Goal: Obtain resource: Download file/media

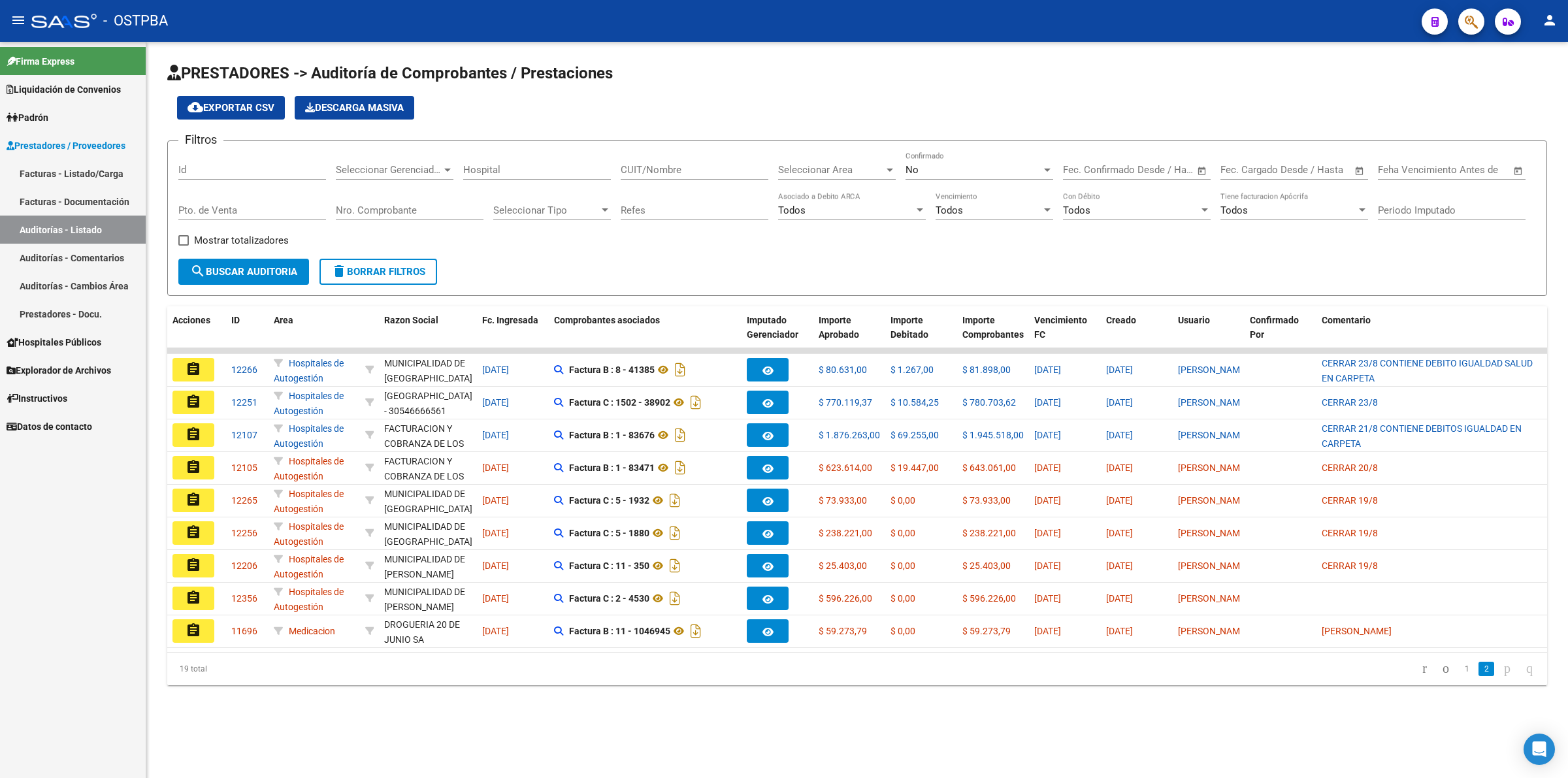
click at [213, 170] on input "Id" at bounding box center [252, 169] width 147 height 12
type input "11506"
click at [956, 169] on div "No" at bounding box center [974, 169] width 136 height 12
click at [961, 110] on span "Todos" at bounding box center [980, 110] width 147 height 29
click at [262, 269] on span "search Buscar Auditoria" at bounding box center [243, 271] width 107 height 12
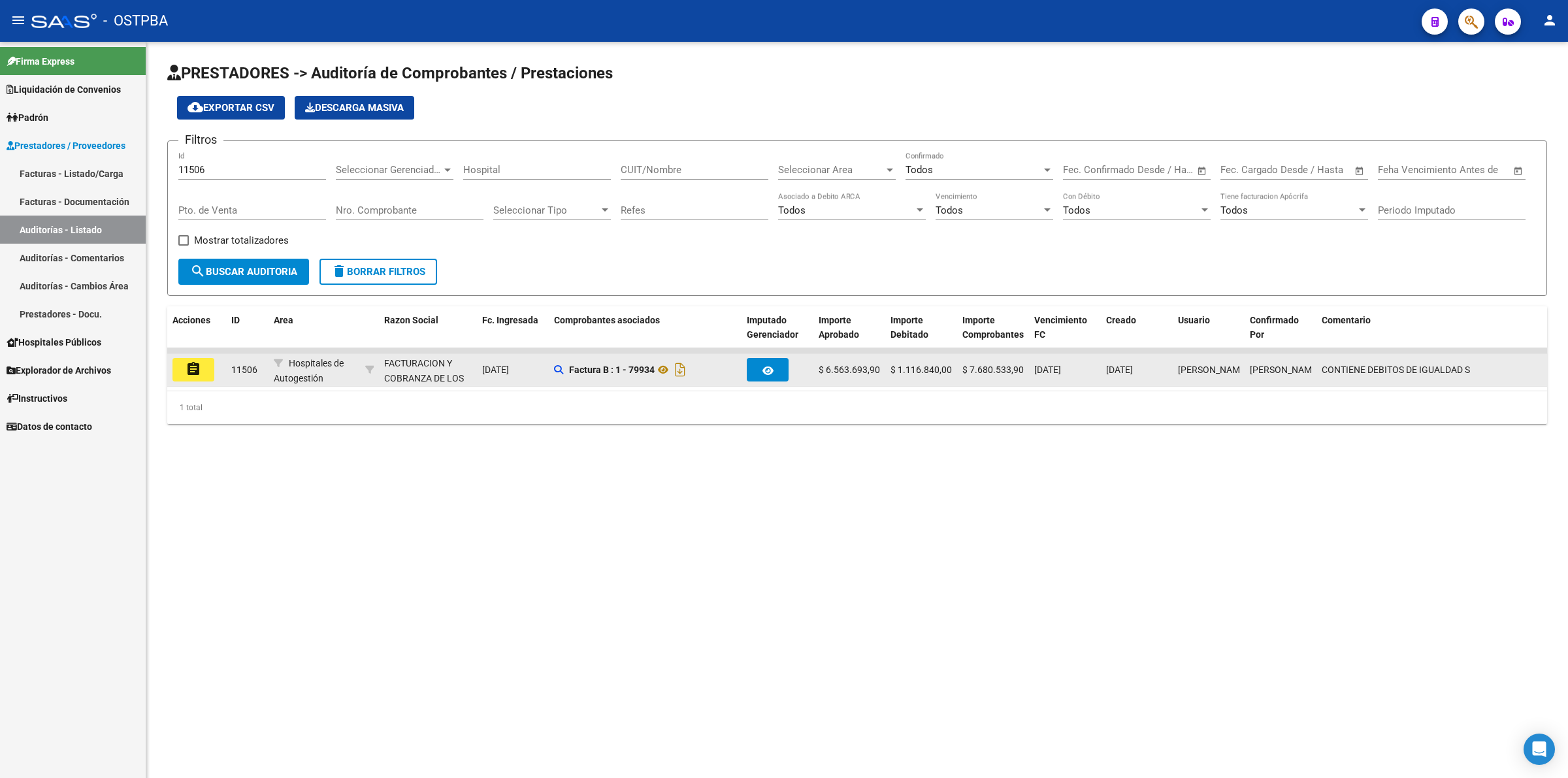
click at [204, 371] on button "assignment" at bounding box center [193, 369] width 42 height 23
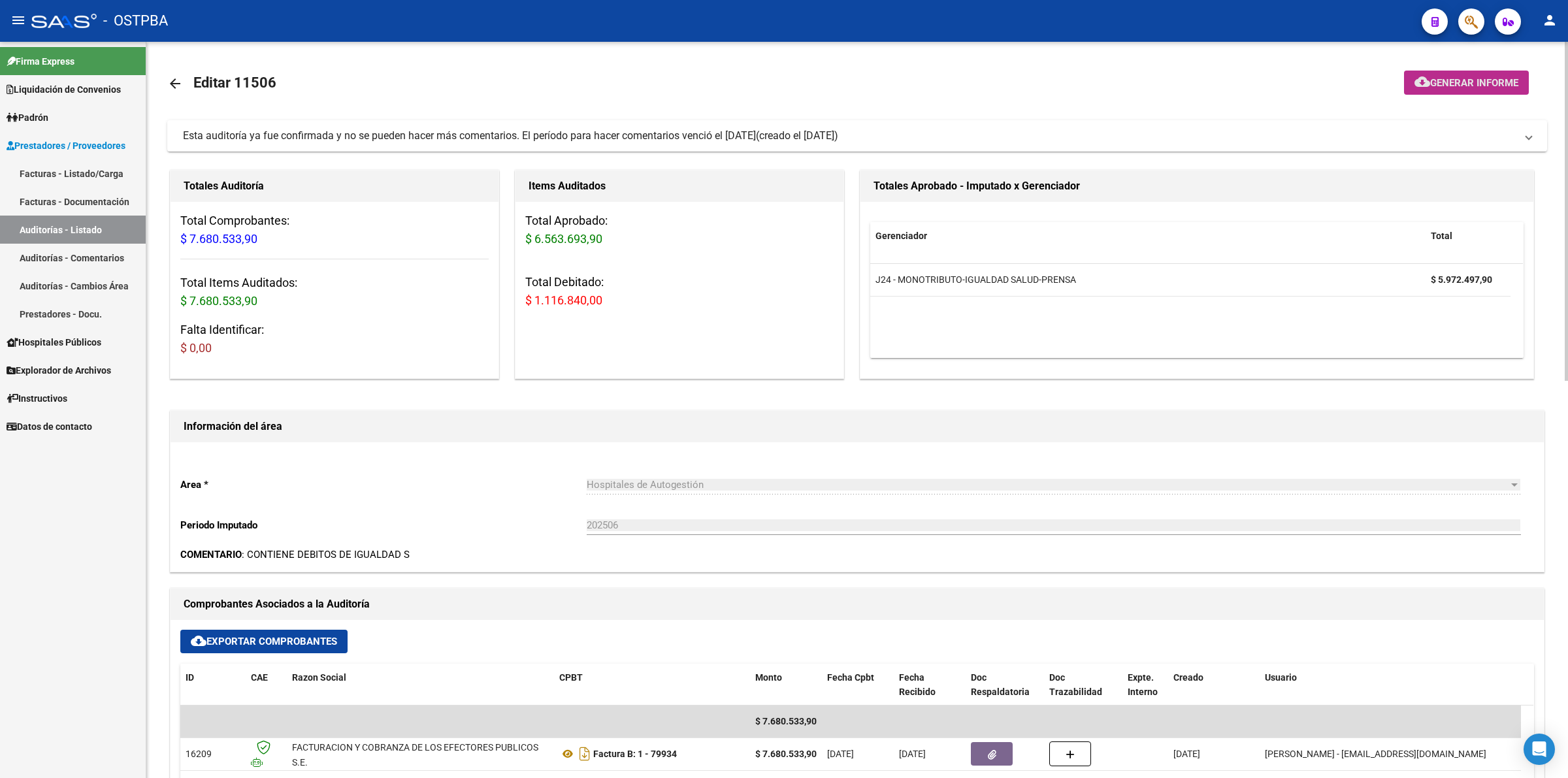
click at [1467, 77] on span "Generar informe" at bounding box center [1474, 83] width 88 height 12
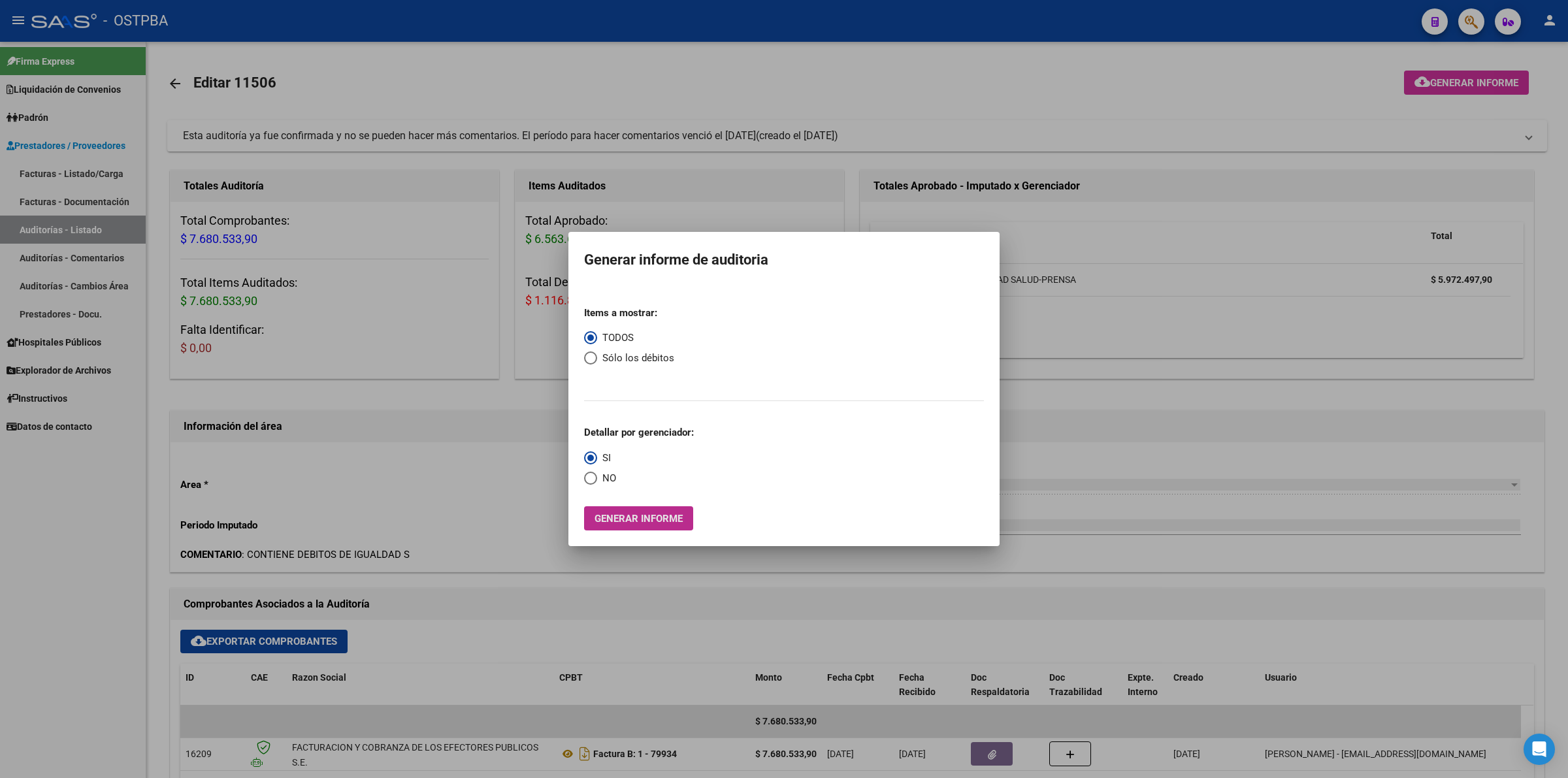
click at [636, 514] on span "Generar informe" at bounding box center [639, 519] width 88 height 12
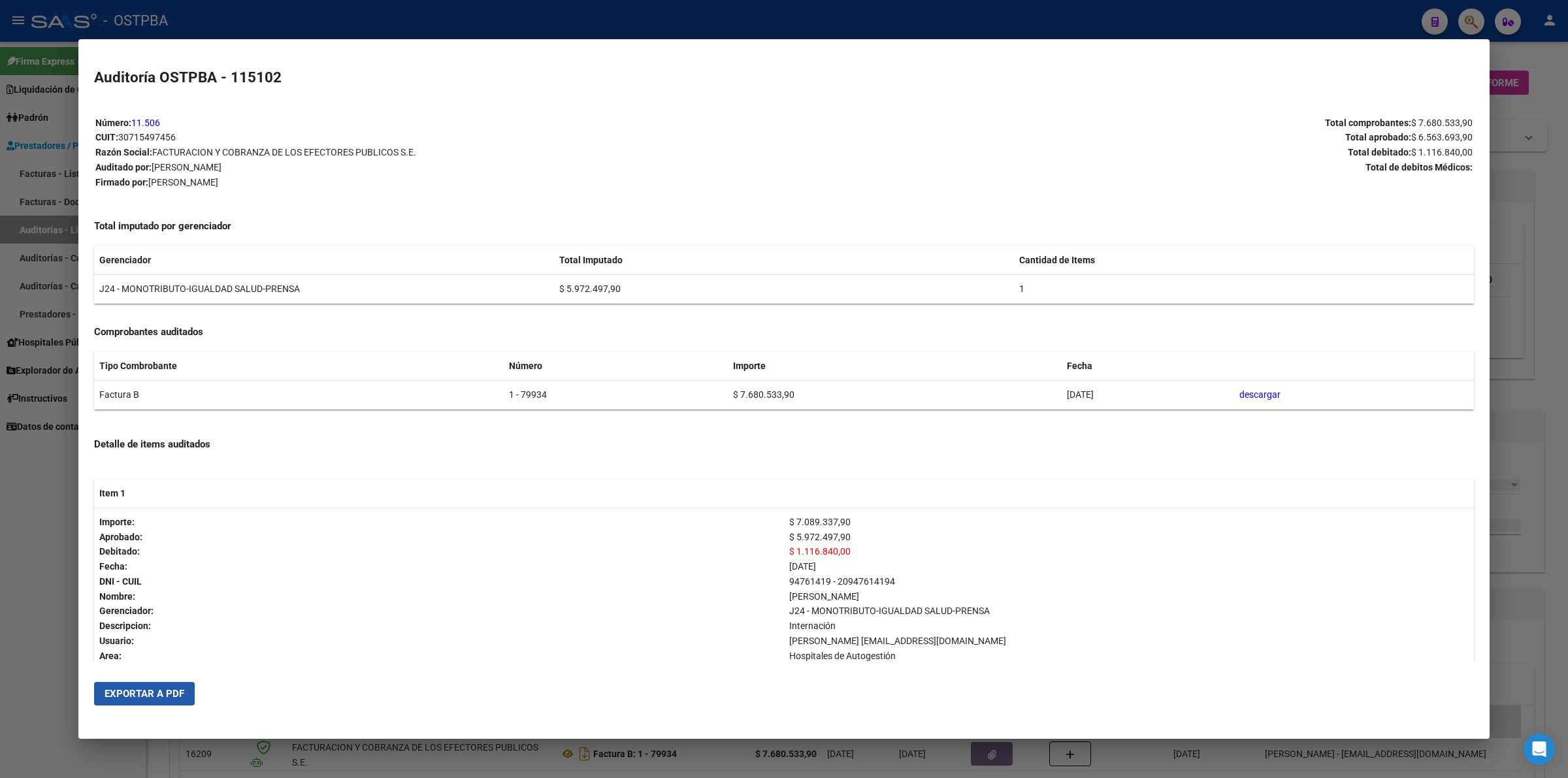
click at [147, 697] on span "Exportar a PDF" at bounding box center [144, 694] width 79 height 12
click at [1542, 242] on div at bounding box center [784, 389] width 1568 height 778
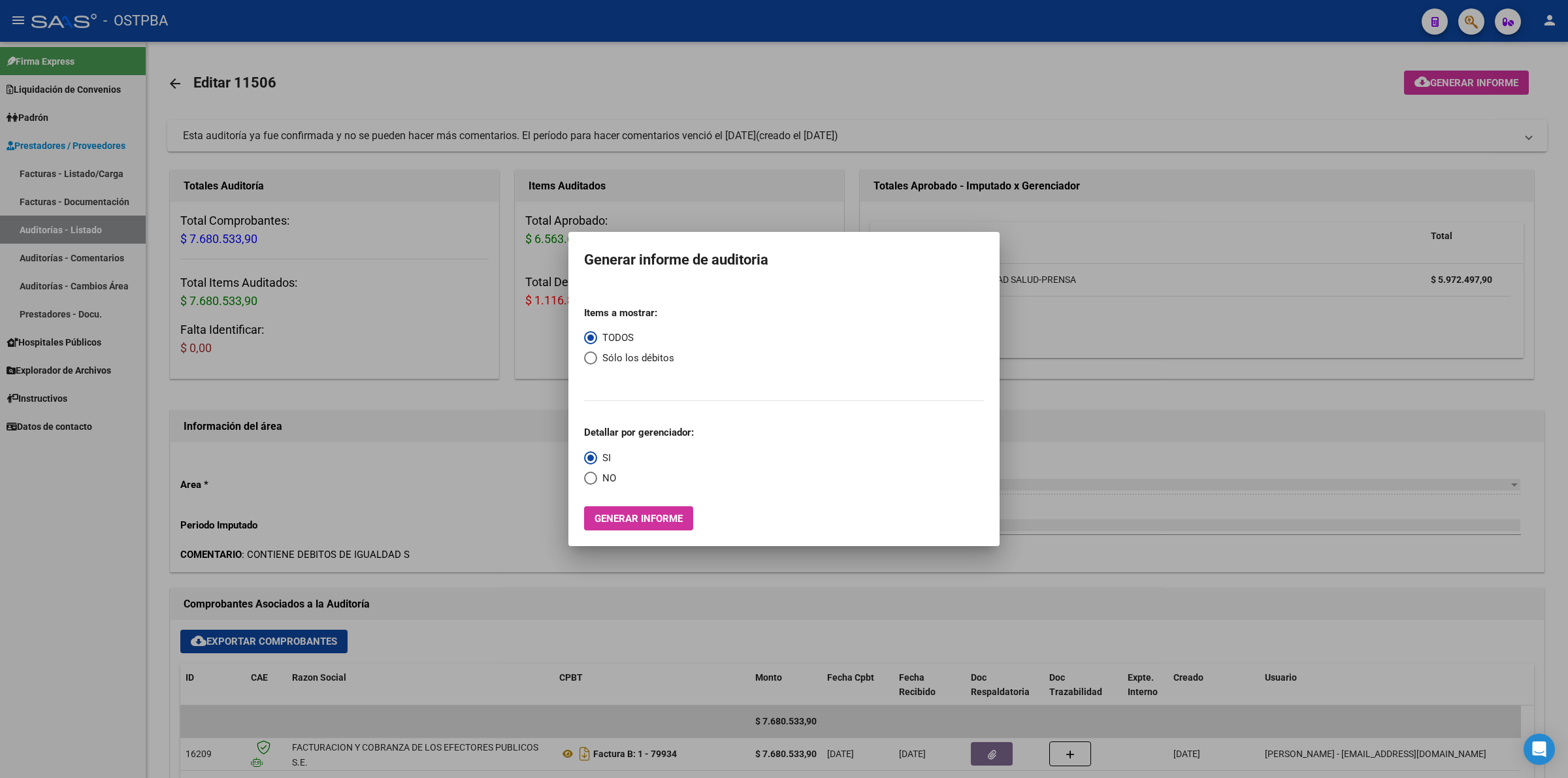
click at [693, 180] on div at bounding box center [784, 389] width 1568 height 778
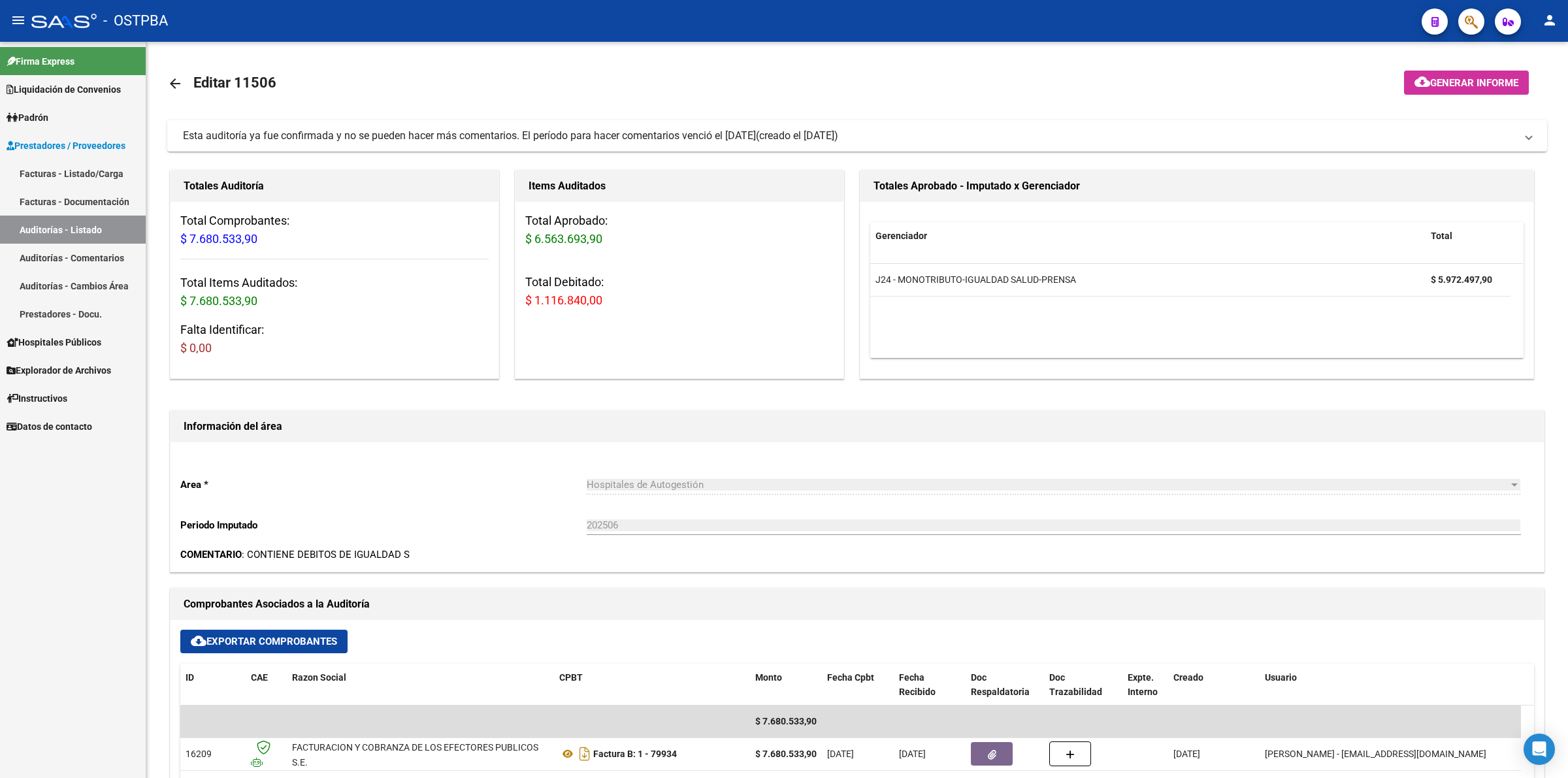
click at [76, 90] on span "Liquidación de Convenios" at bounding box center [63, 89] width 114 height 14
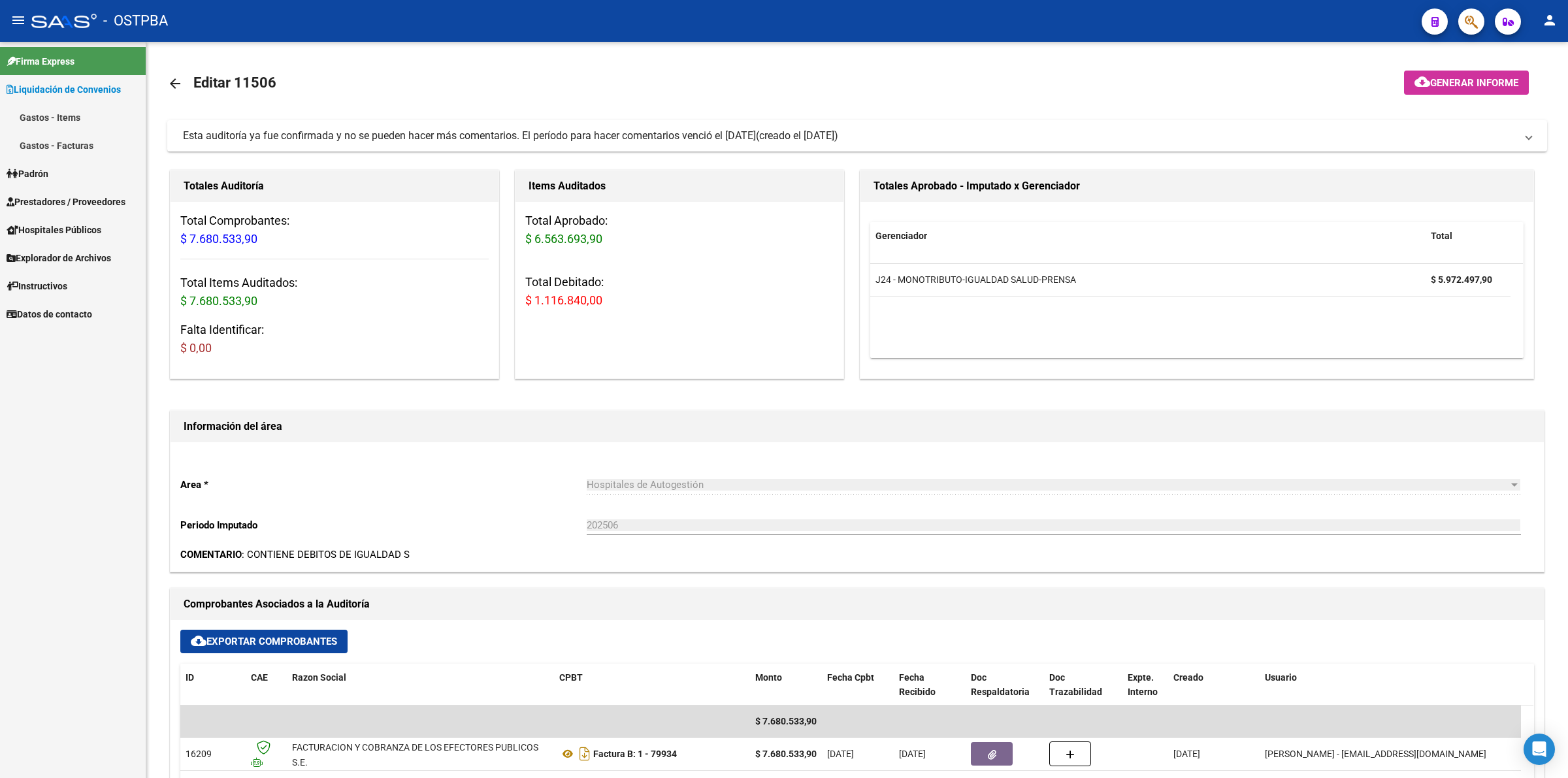
click at [75, 116] on link "Gastos - Items" at bounding box center [73, 118] width 146 height 28
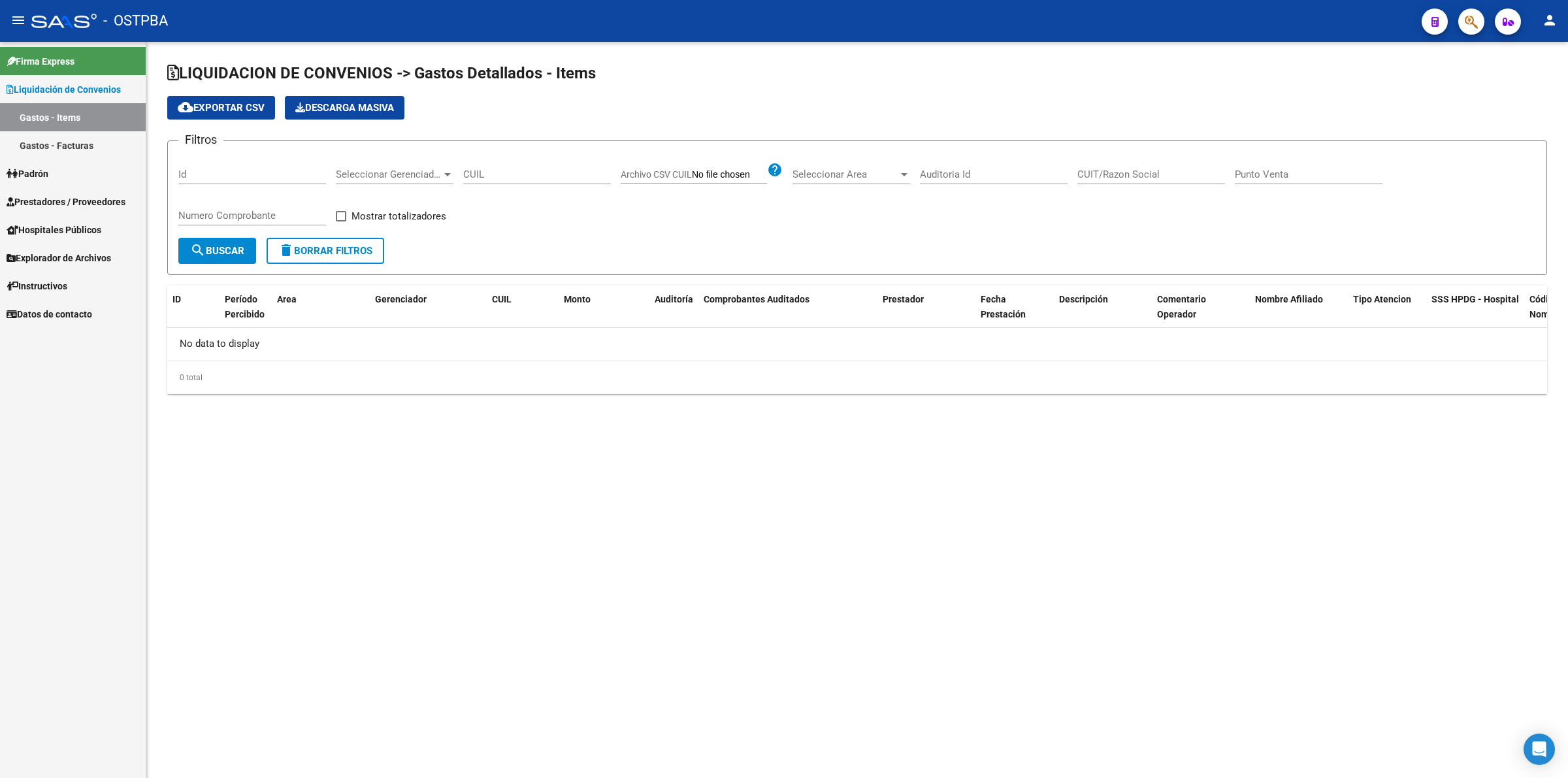
click at [220, 171] on div "Filtros Id Seleccionar Gerenciador Seleccionar Gerenciador CUIL Archivo CSV CUI…" at bounding box center [857, 195] width 1357 height 86
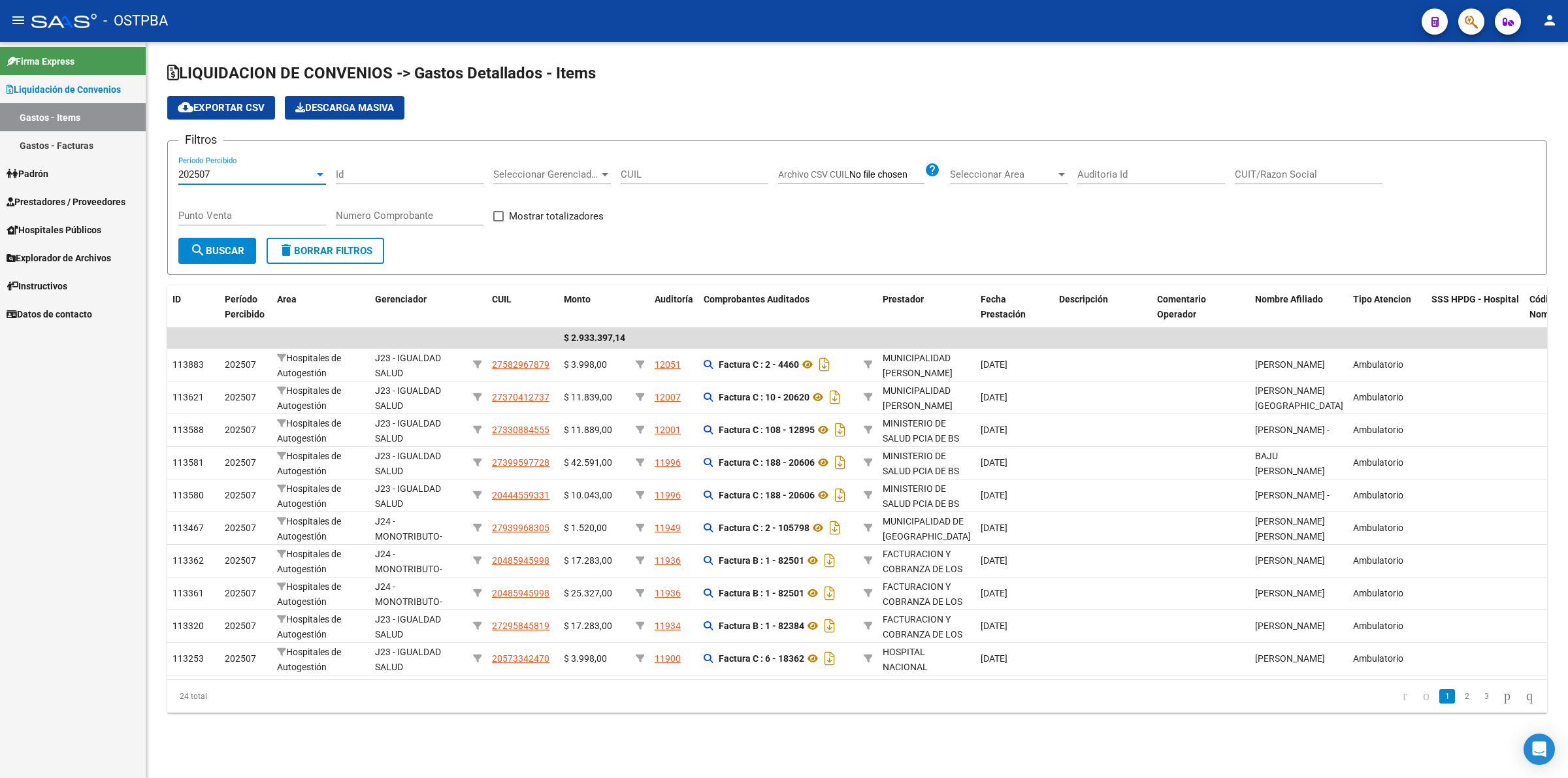
click at [270, 174] on div "202507" at bounding box center [247, 174] width 136 height 12
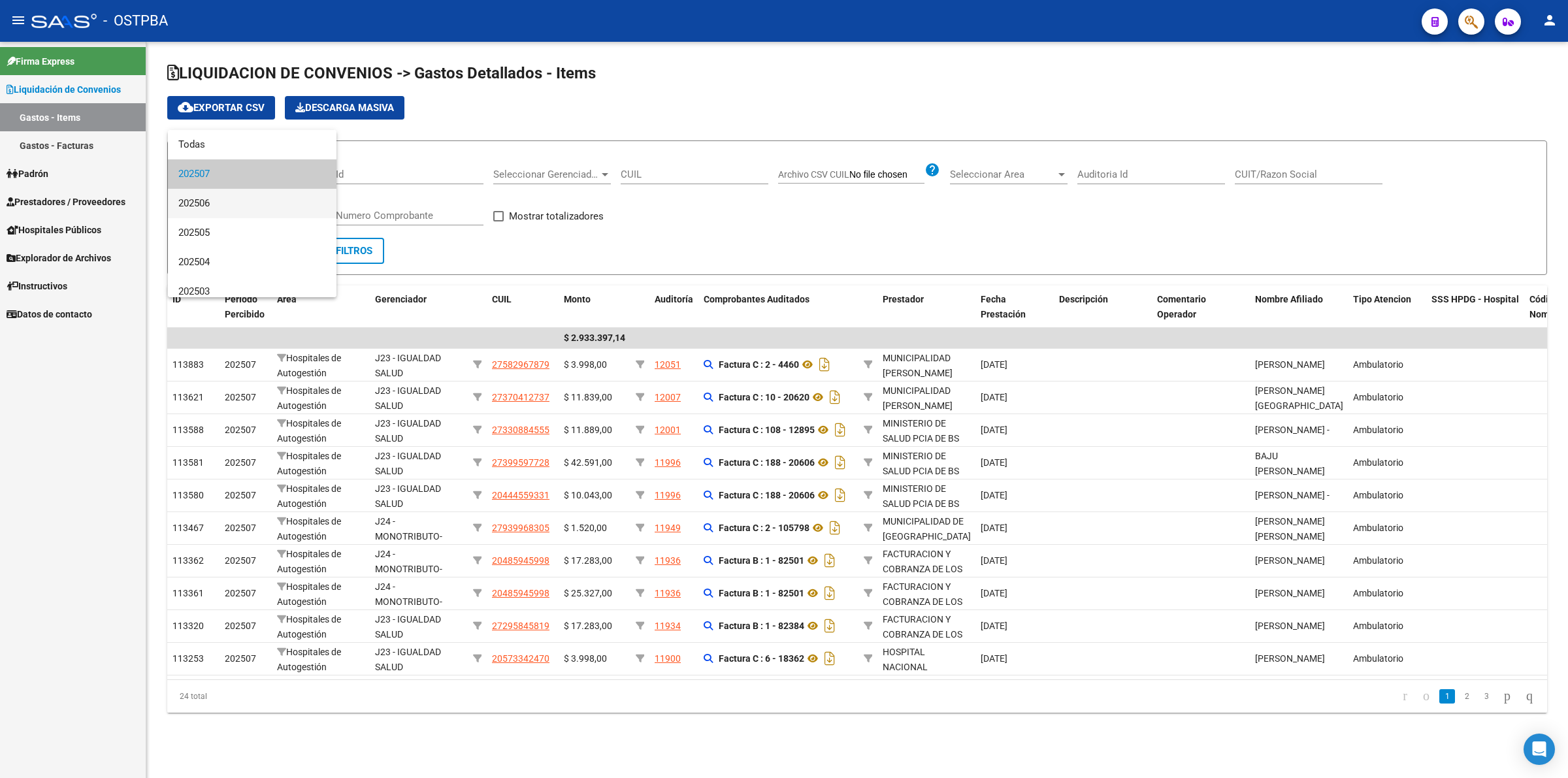
click at [247, 201] on span "202506" at bounding box center [252, 203] width 147 height 29
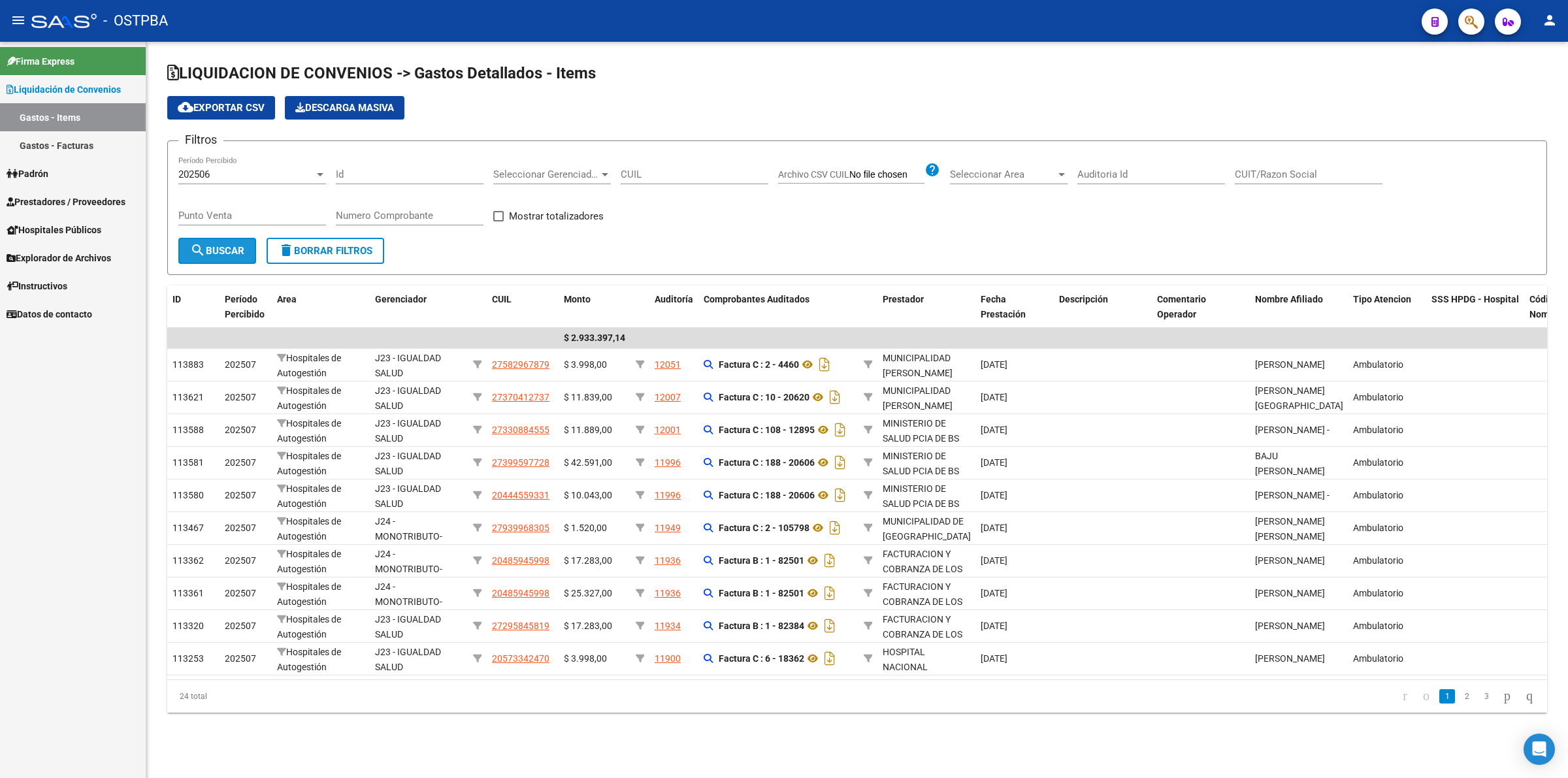
click at [237, 252] on span "search Buscar" at bounding box center [217, 251] width 55 height 12
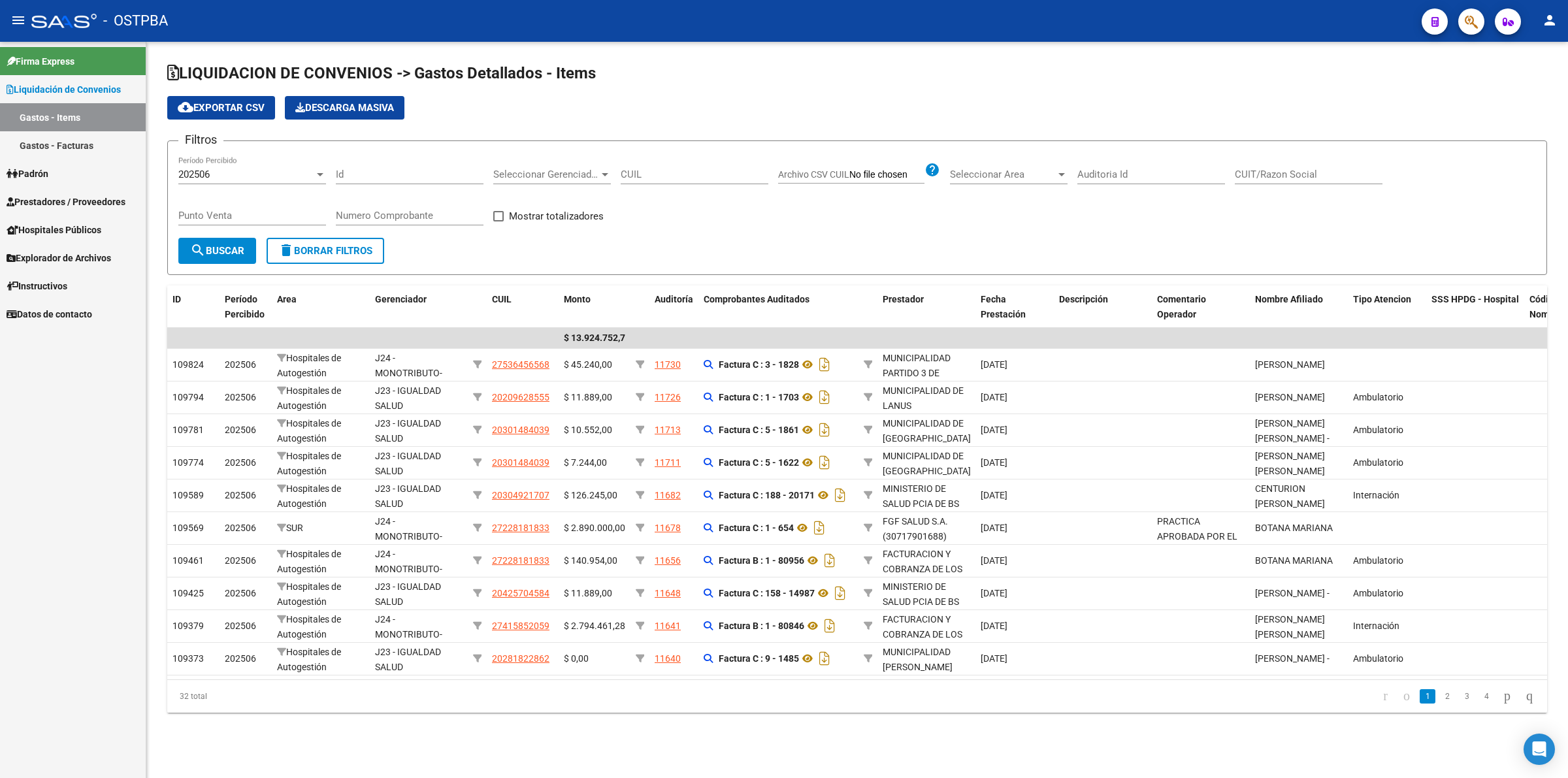
click at [386, 167] on div "Id" at bounding box center [410, 170] width 147 height 28
click at [386, 177] on input "Id" at bounding box center [410, 174] width 147 height 12
type input "11506"
click at [230, 252] on span "search Buscar" at bounding box center [217, 251] width 55 height 12
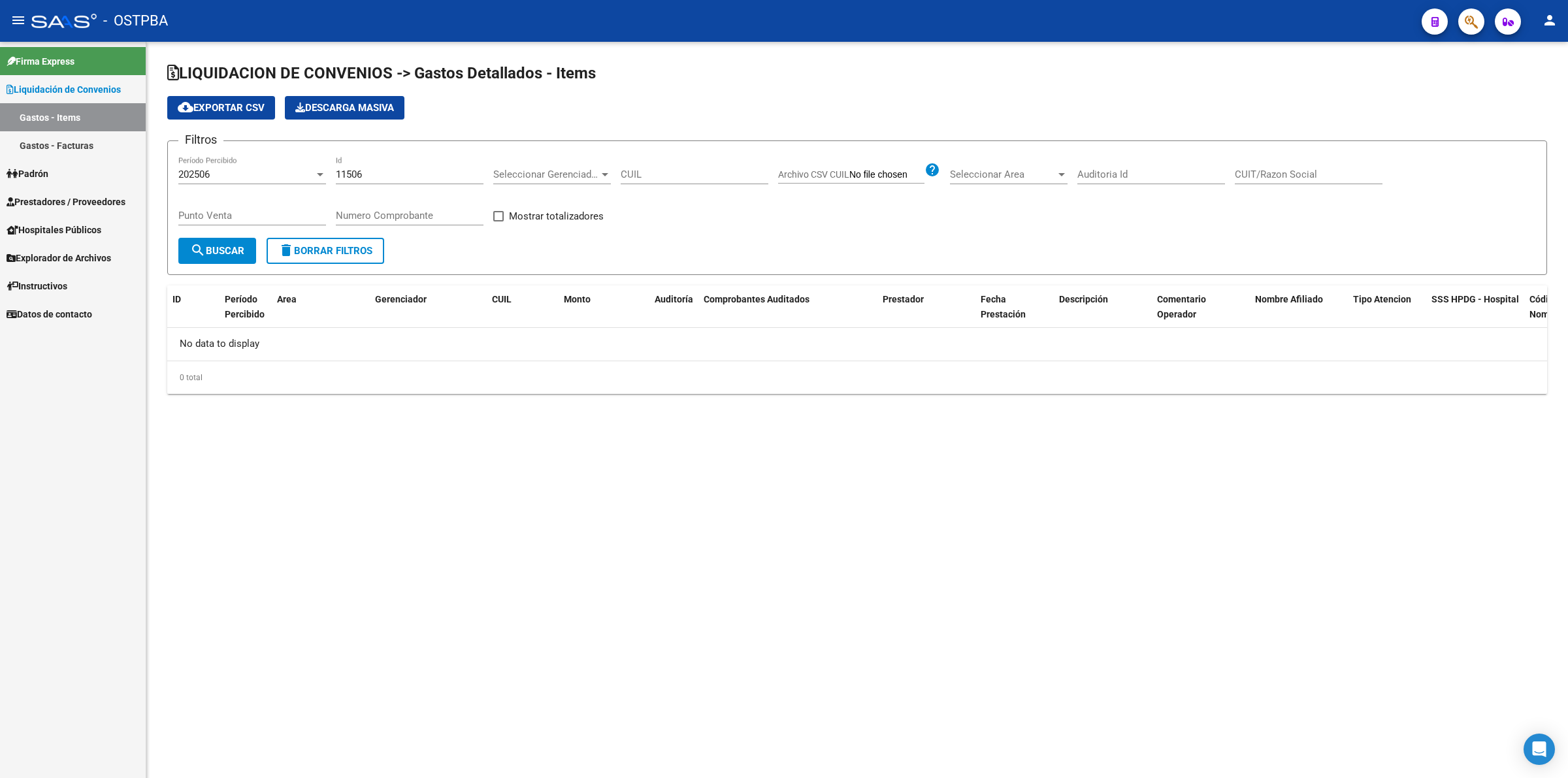
click at [1056, 169] on div at bounding box center [1062, 174] width 12 height 11
click at [1026, 205] on span "Todas" at bounding box center [1026, 203] width 152 height 29
click at [236, 256] on button "search Buscar" at bounding box center [218, 251] width 78 height 26
click at [362, 171] on input "11506" at bounding box center [410, 174] width 147 height 12
drag, startPoint x: 376, startPoint y: 174, endPoint x: 334, endPoint y: 174, distance: 42.0
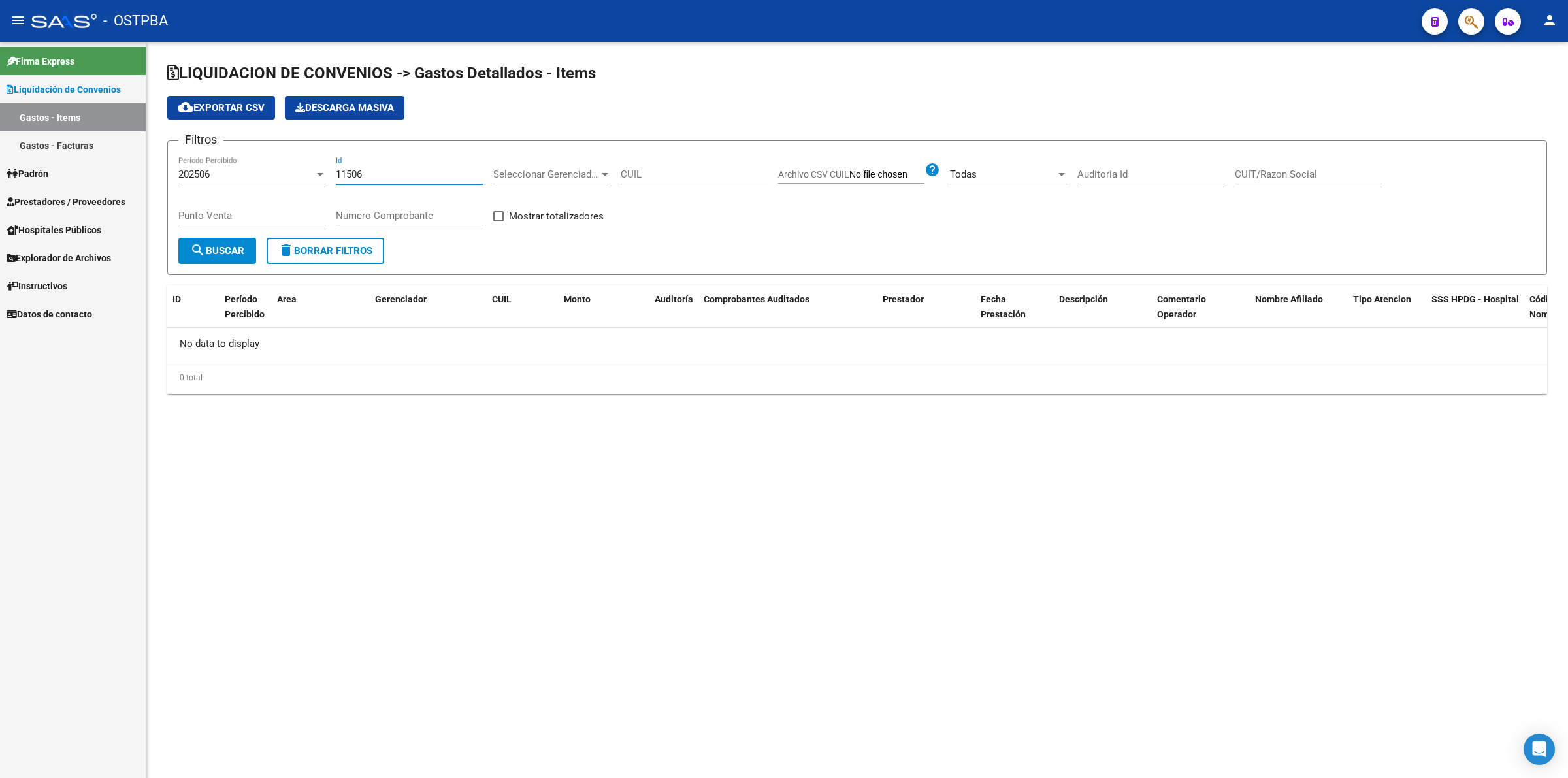
click at [334, 174] on div "Filtros 202506 Período Percibido 11506 Id Seleccionar Gerenciador Seleccionar G…" at bounding box center [857, 195] width 1357 height 86
click at [220, 254] on span "search Buscar" at bounding box center [217, 251] width 55 height 12
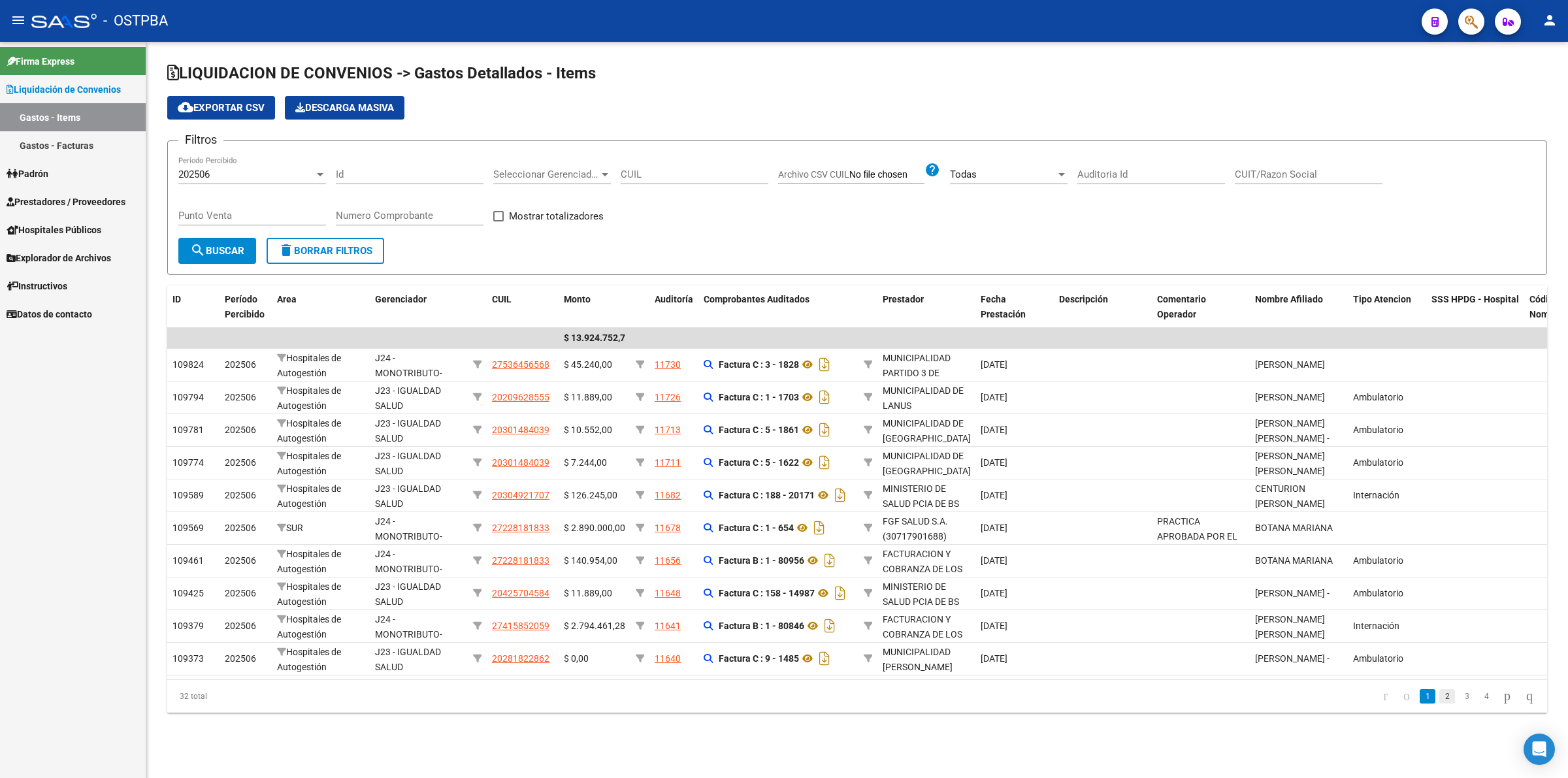
click at [1440, 704] on link "2" at bounding box center [1447, 696] width 16 height 14
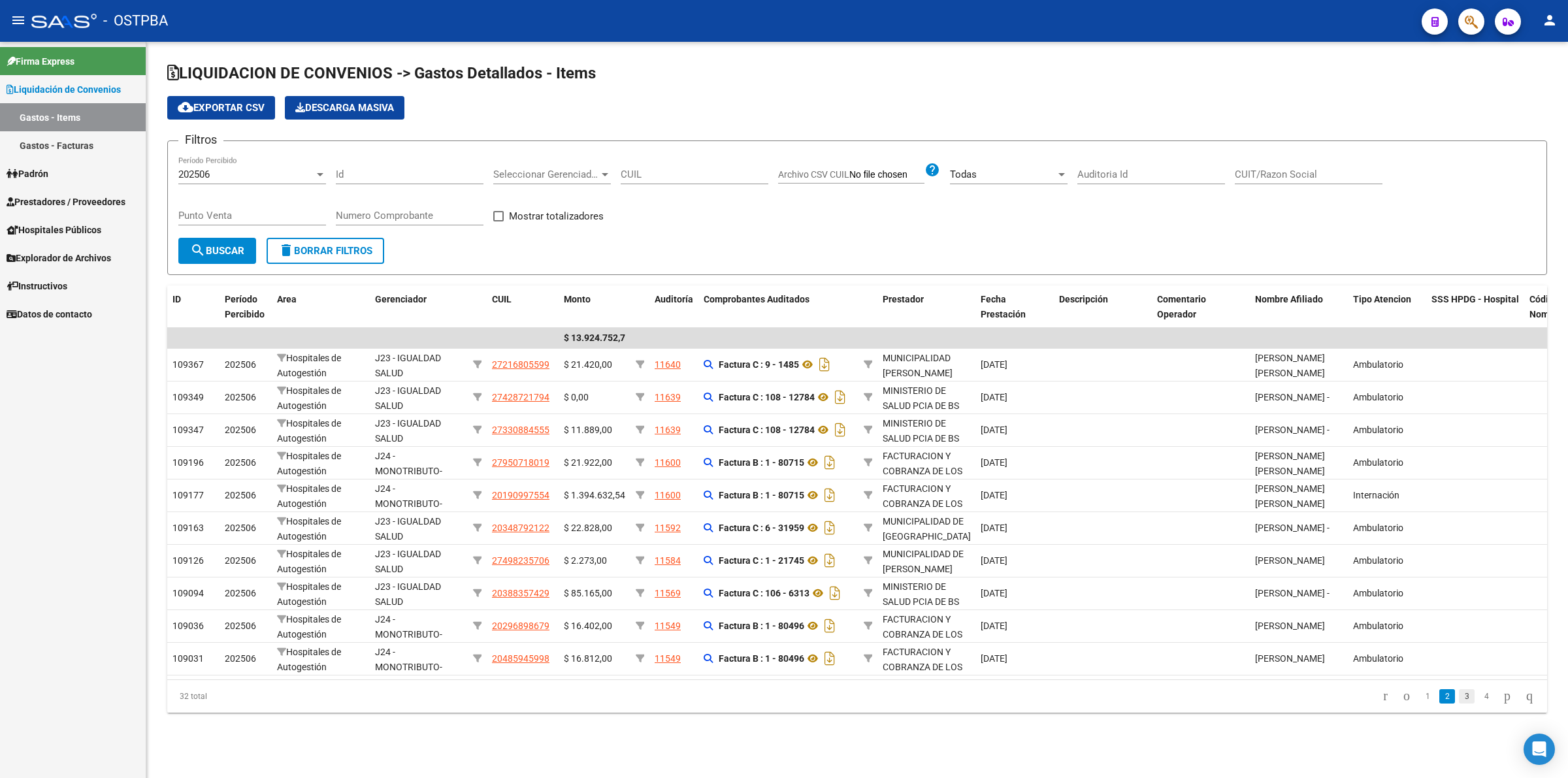
click at [1459, 704] on link "3" at bounding box center [1467, 696] width 16 height 14
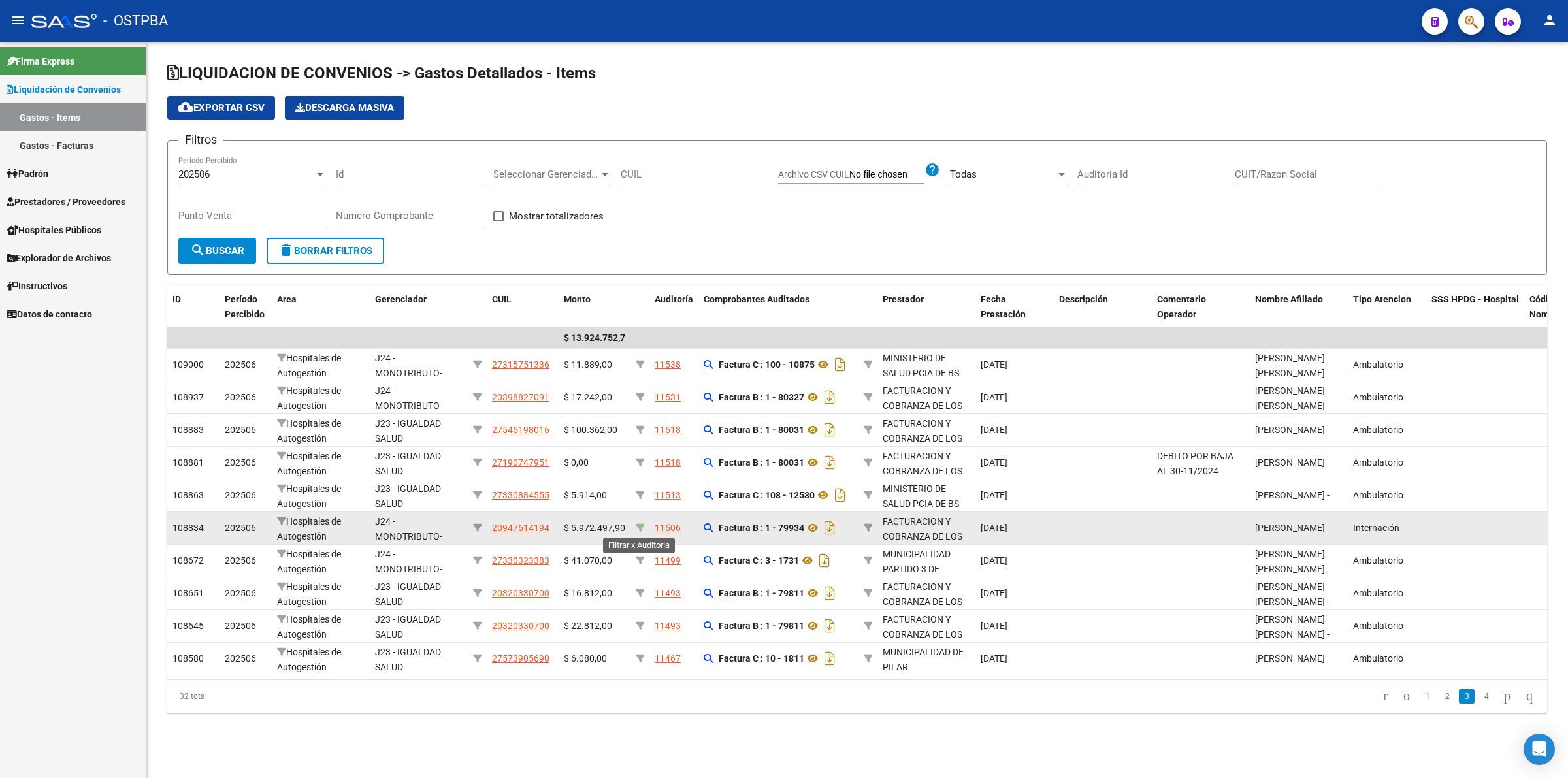
click at [641, 523] on icon at bounding box center [640, 527] width 9 height 9
type input "11506"
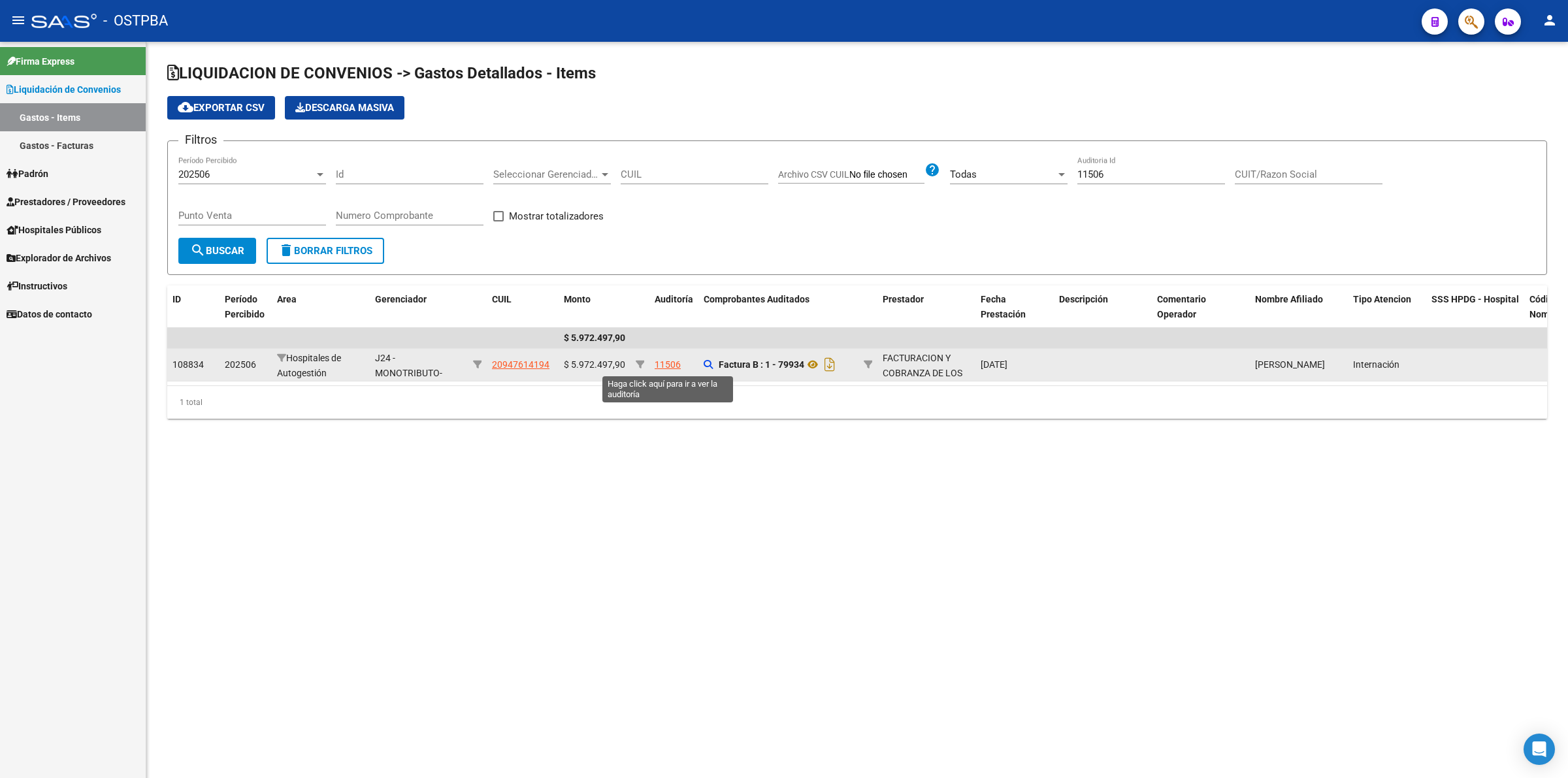
click at [667, 363] on div "11506" at bounding box center [668, 364] width 26 height 15
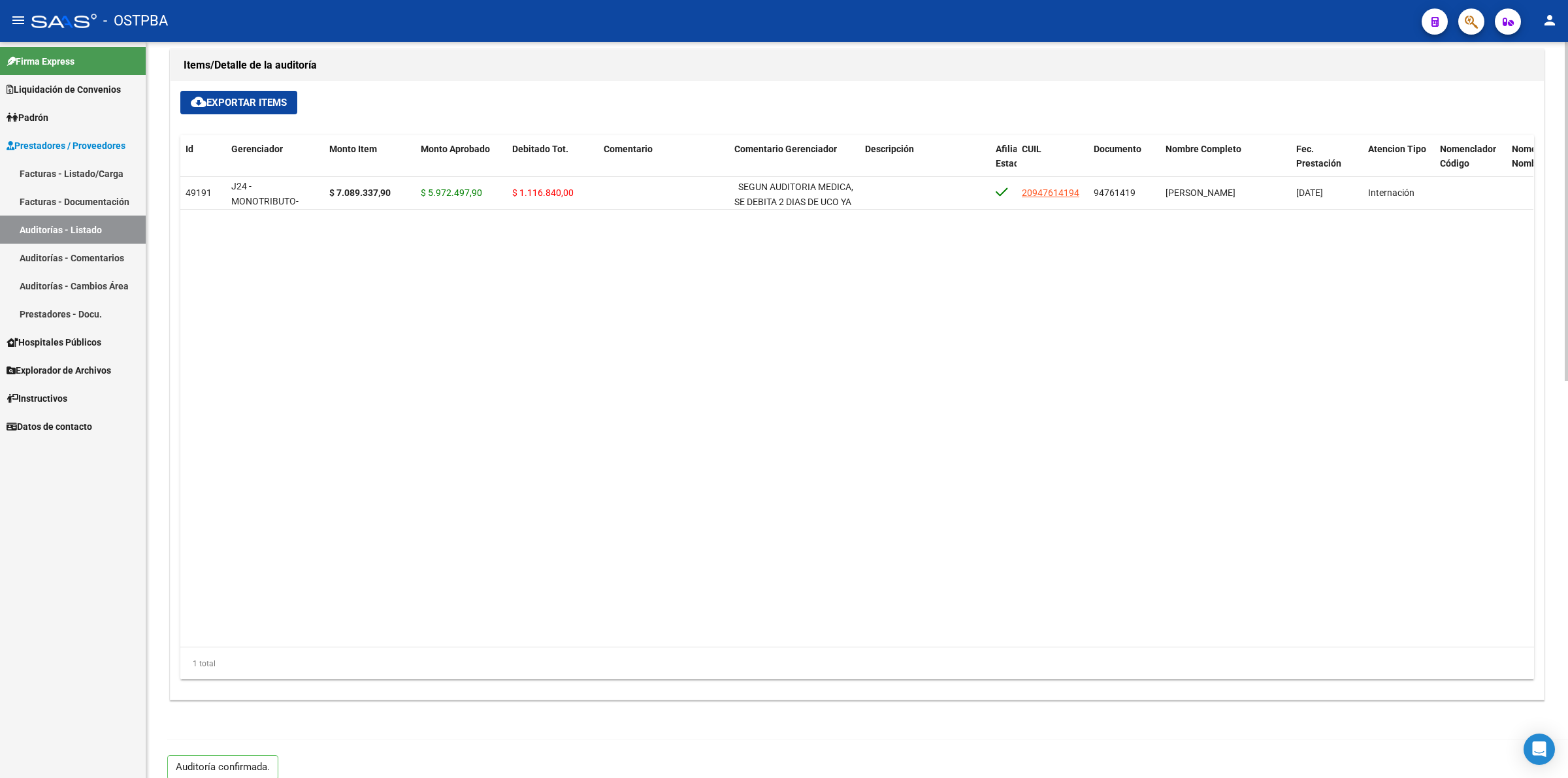
scroll to position [862, 0]
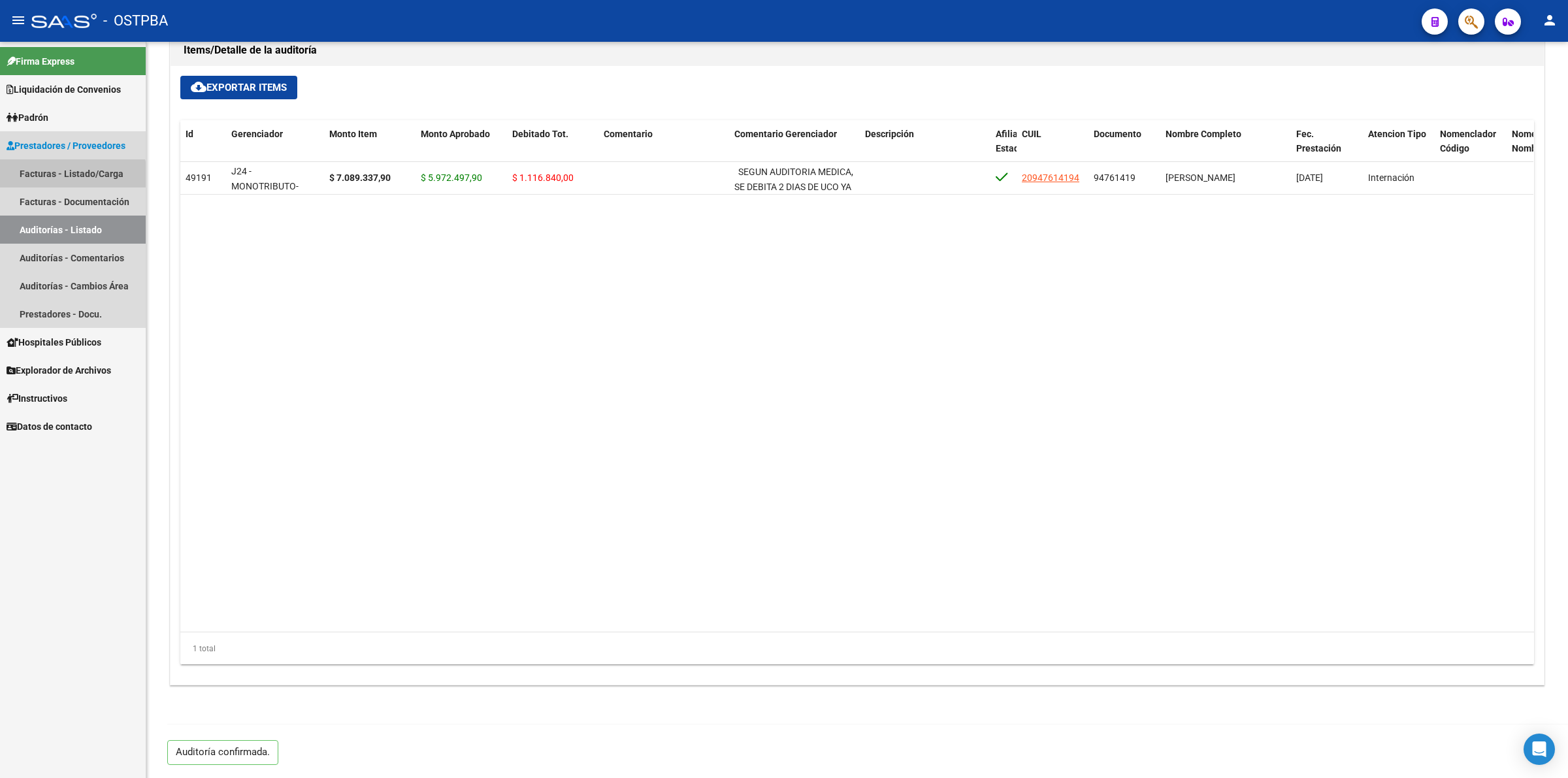
click at [55, 180] on link "Facturas - Listado/Carga" at bounding box center [73, 174] width 146 height 28
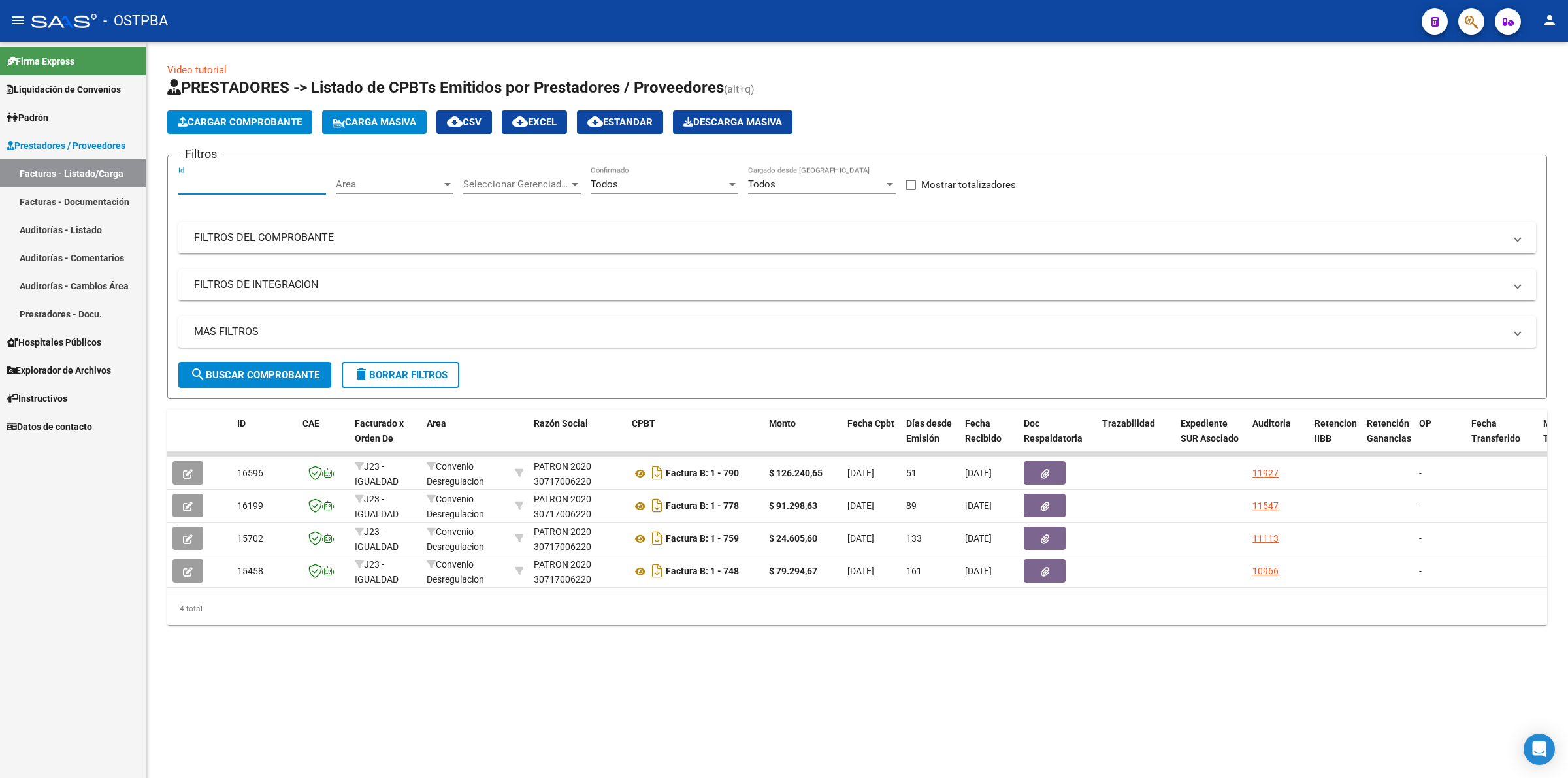
click at [201, 184] on input "Id" at bounding box center [252, 184] width 147 height 12
type input "11506"
click at [234, 376] on span "search Buscar Comprobante" at bounding box center [254, 375] width 130 height 12
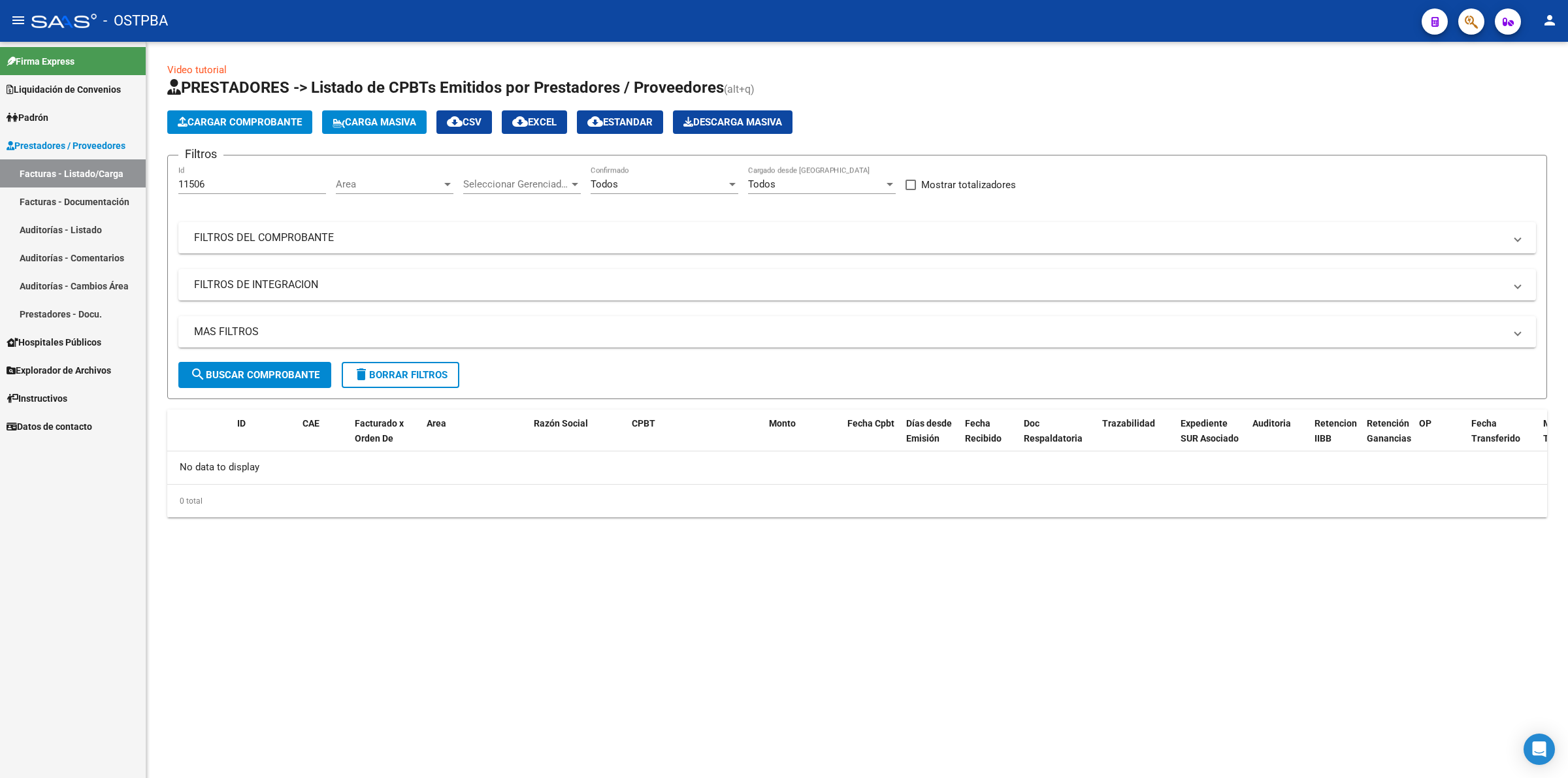
click at [353, 184] on span "Area" at bounding box center [388, 184] width 106 height 12
click at [394, 213] on span "Todos" at bounding box center [412, 212] width 152 height 29
click at [391, 188] on div "Todos" at bounding box center [388, 184] width 106 height 12
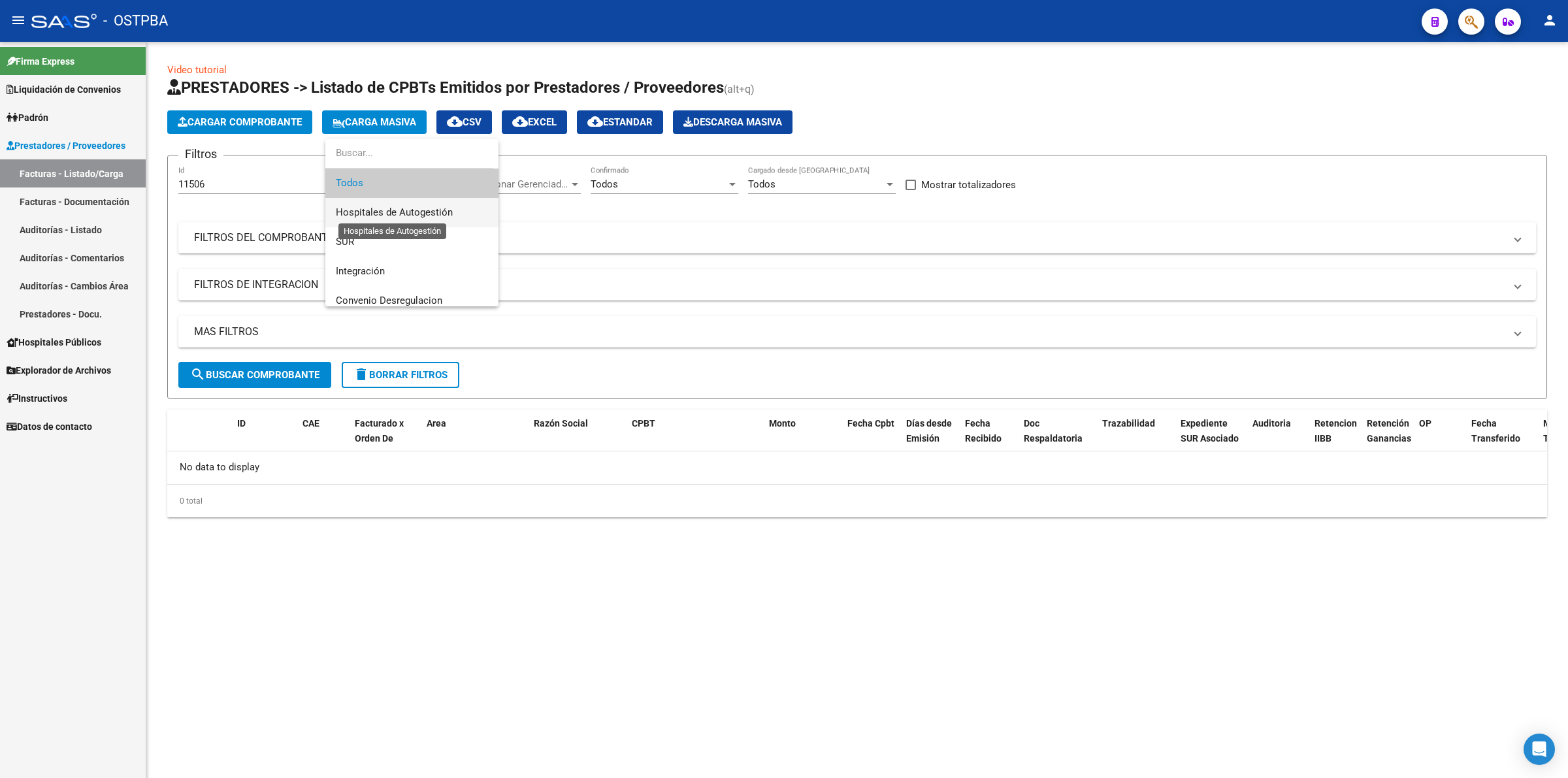
click at [396, 218] on span "Hospitales de Autogestión" at bounding box center [394, 212] width 117 height 12
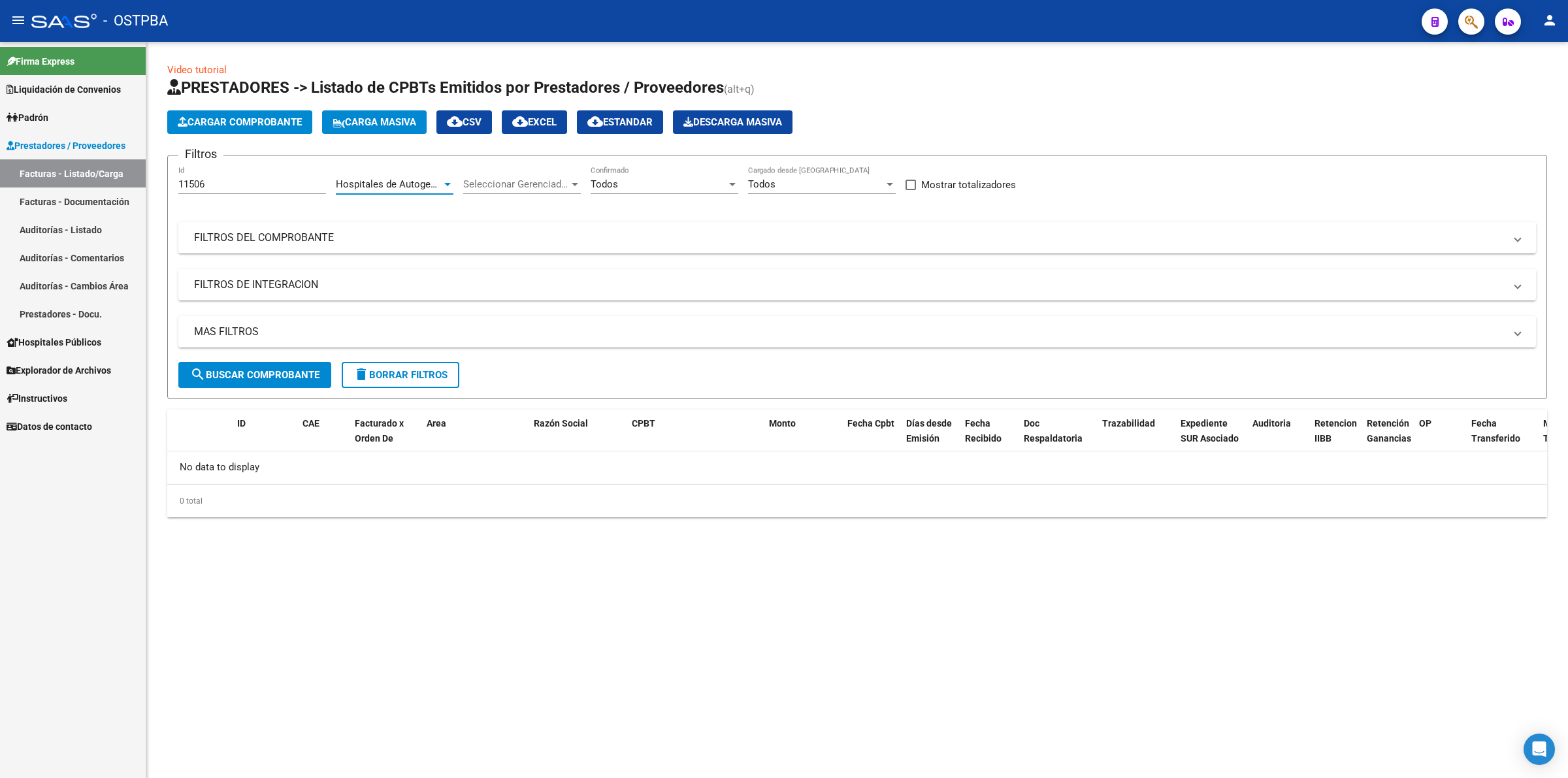
click at [621, 181] on div "Todos" at bounding box center [659, 184] width 136 height 12
click at [621, 181] on span "Todos" at bounding box center [664, 183] width 147 height 29
click at [270, 370] on span "search Buscar Comprobante" at bounding box center [254, 375] width 130 height 12
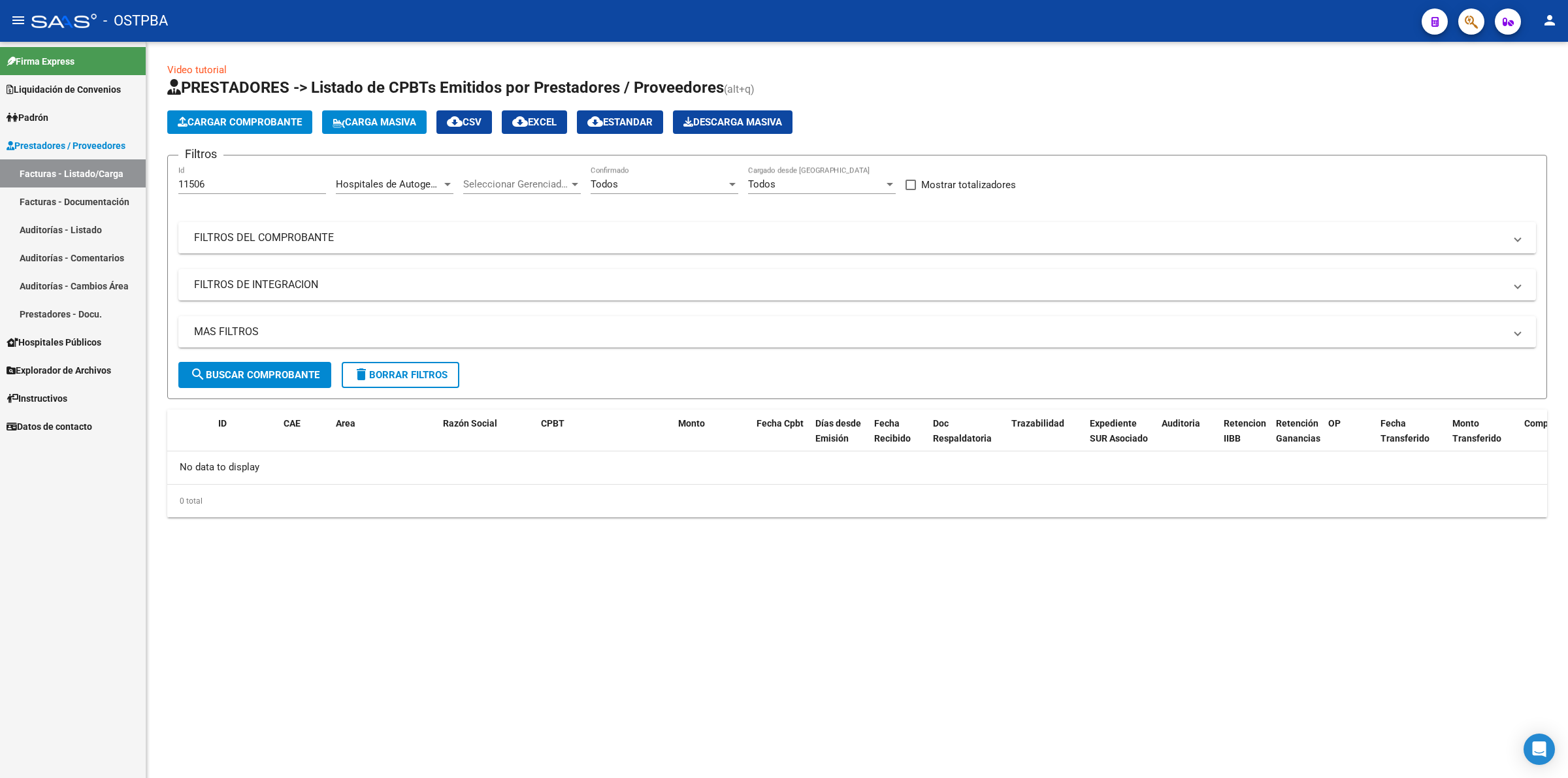
click at [324, 230] on mat-panel-title "FILTROS DEL COMPROBANTE" at bounding box center [849, 237] width 1311 height 14
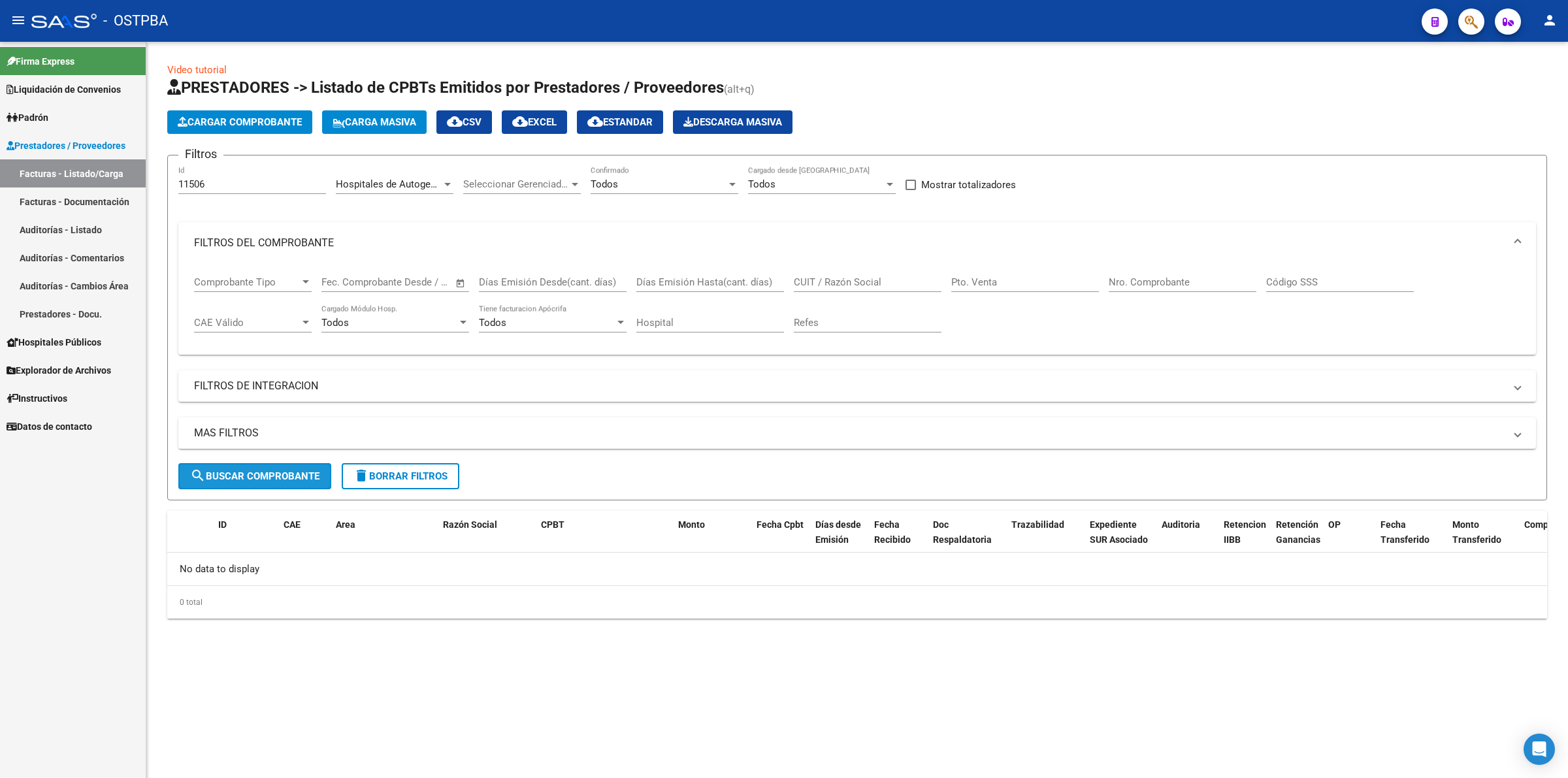
click at [293, 472] on span "search Buscar Comprobante" at bounding box center [254, 476] width 130 height 12
click at [559, 179] on span "Seleccionar Gerenciador" at bounding box center [516, 184] width 106 height 12
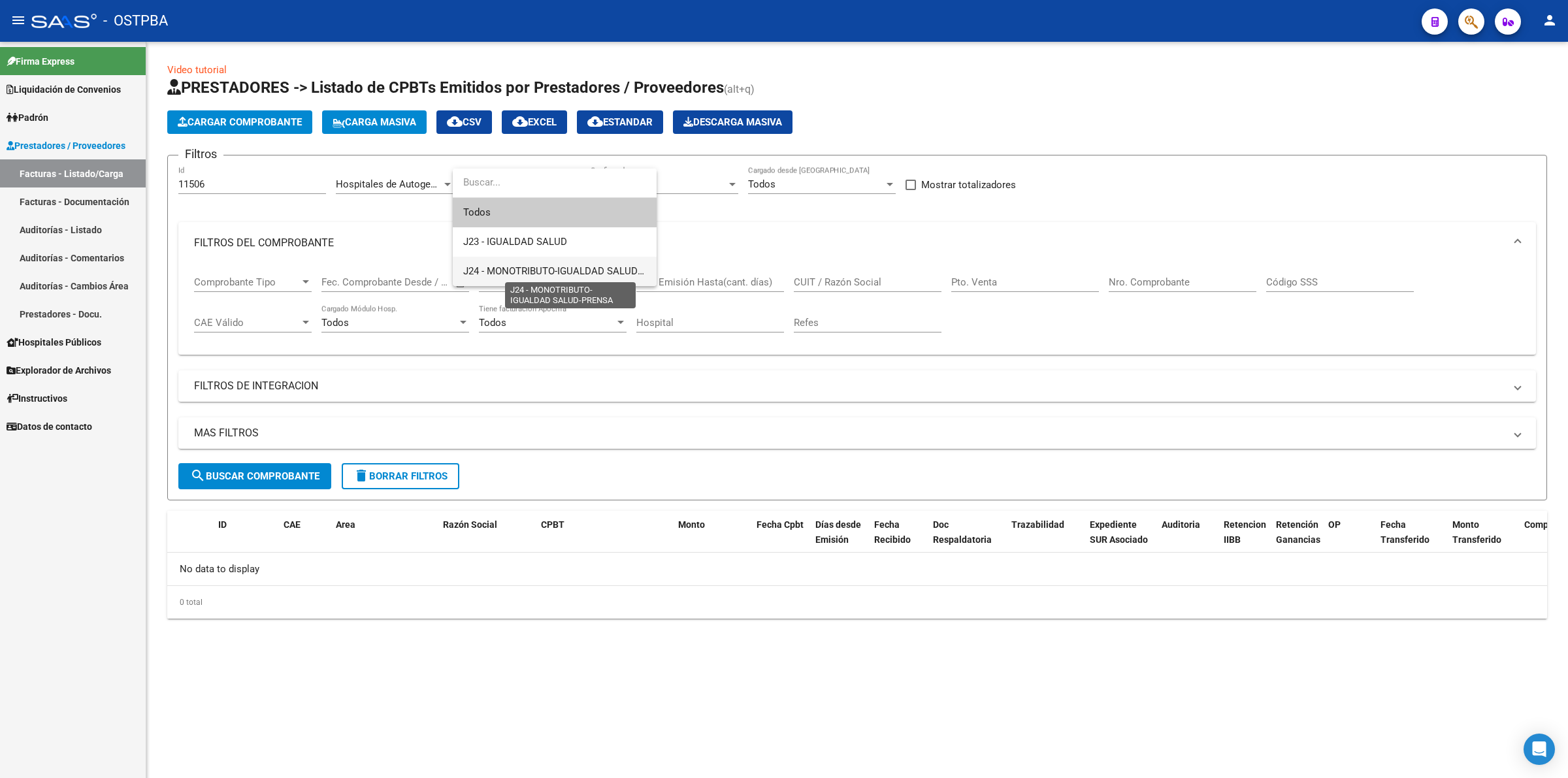
click at [530, 271] on span "J24 - MONOTRIBUTO-IGUALDAD SALUD-PRENSA" at bounding box center [571, 271] width 214 height 12
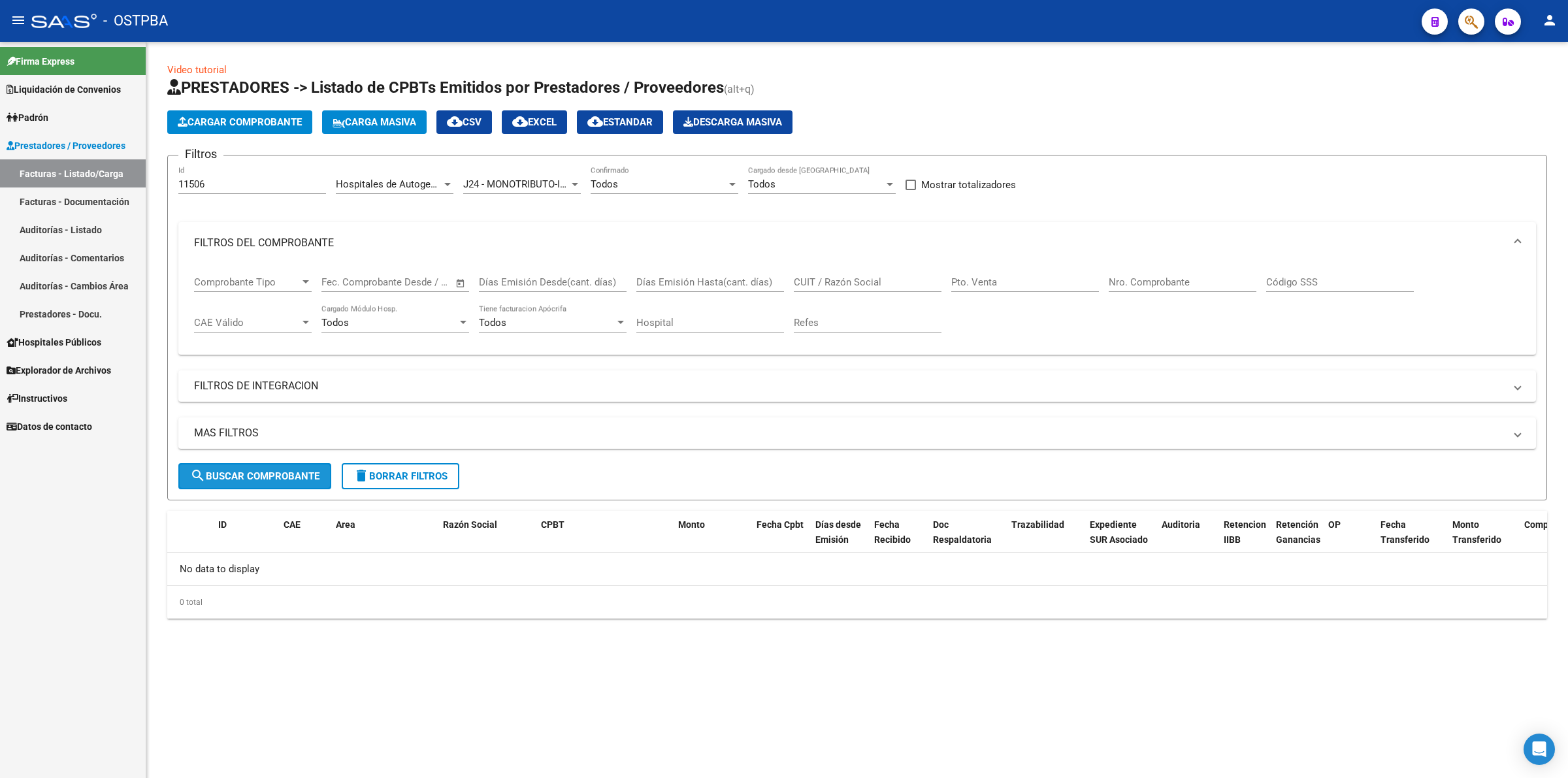
click at [279, 475] on span "search Buscar Comprobante" at bounding box center [254, 476] width 130 height 12
click at [805, 181] on div "Todos" at bounding box center [816, 184] width 136 height 12
click at [805, 181] on span "Todos" at bounding box center [822, 183] width 147 height 29
click at [805, 181] on div "Todos" at bounding box center [816, 184] width 136 height 12
click at [793, 211] on span "Si" at bounding box center [822, 212] width 147 height 29
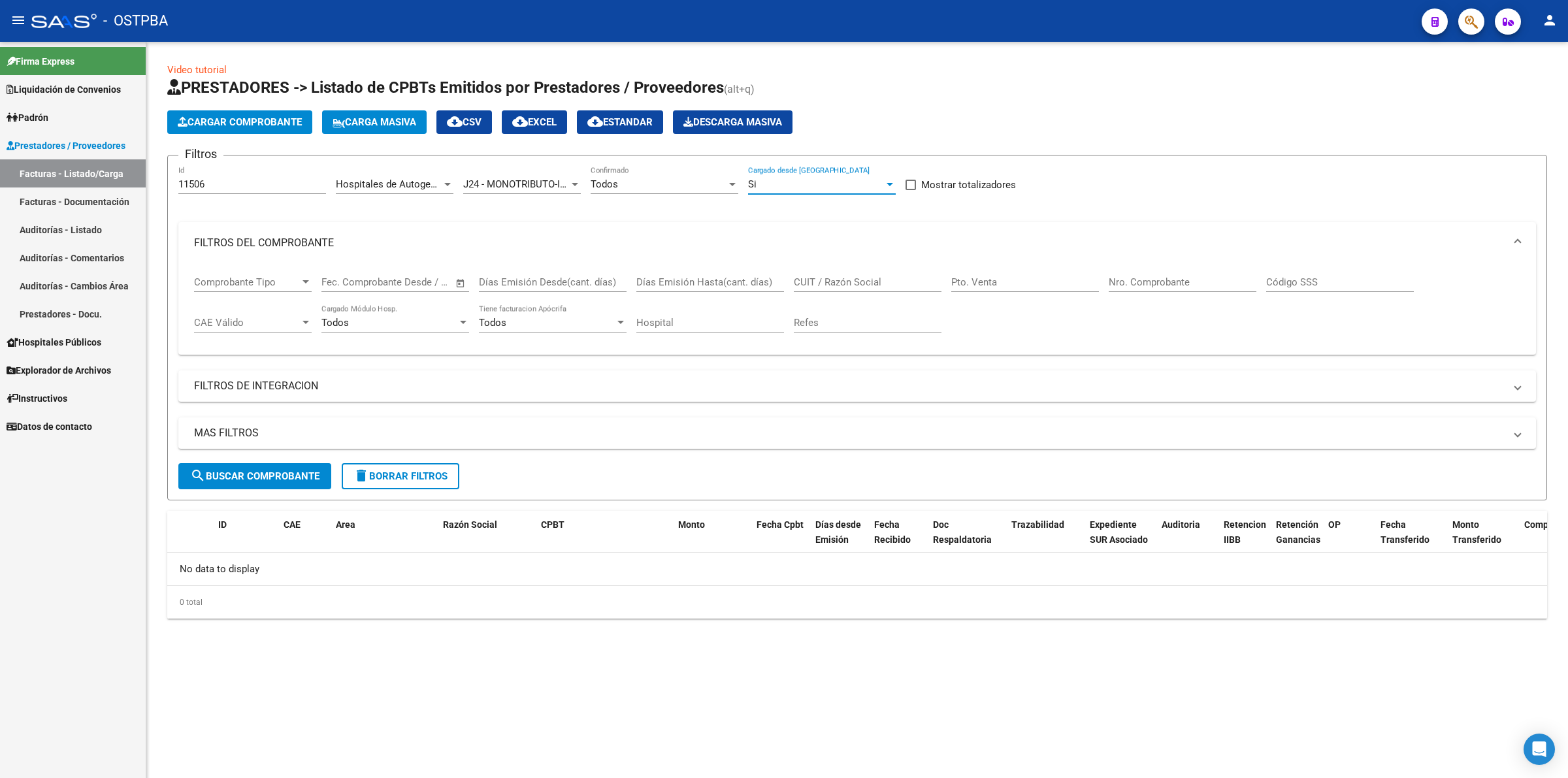
click at [297, 471] on span "search Buscar Comprobante" at bounding box center [254, 476] width 130 height 12
click at [303, 282] on div at bounding box center [306, 281] width 6 height 4
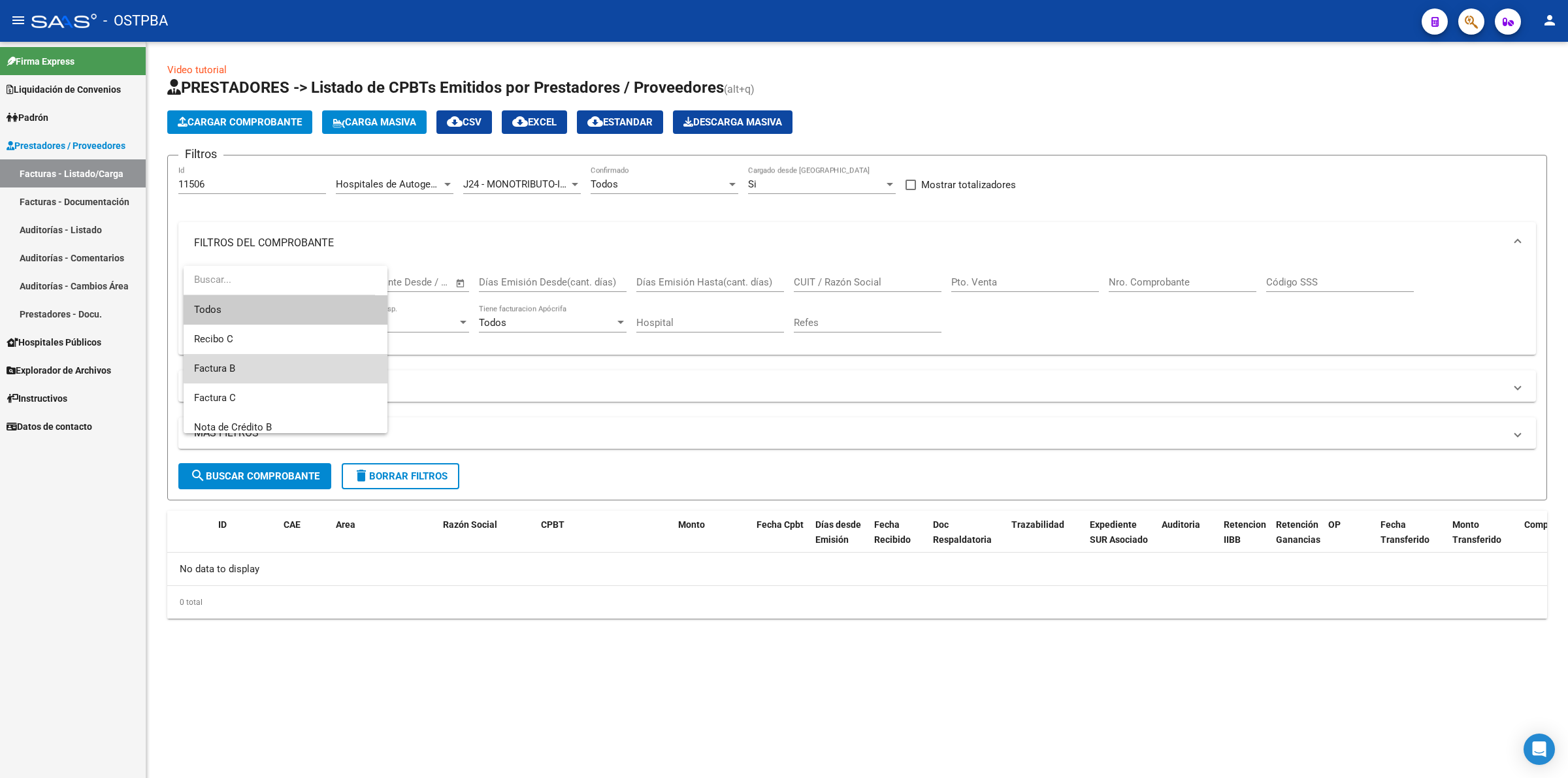
click at [289, 359] on span "Factura B" at bounding box center [286, 368] width 183 height 29
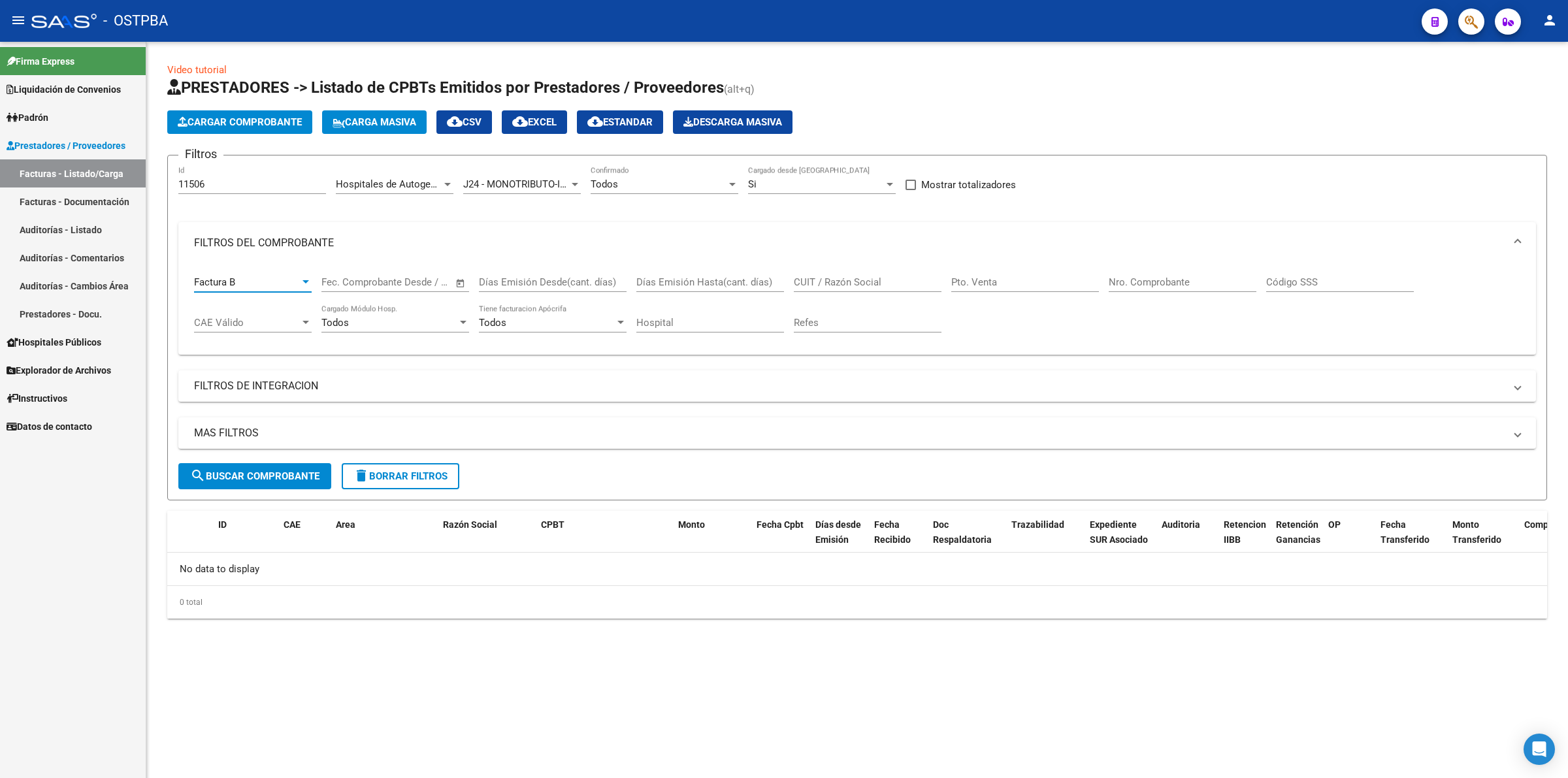
click at [412, 283] on input "text" at bounding box center [407, 282] width 63 height 12
click at [449, 245] on div at bounding box center [784, 389] width 1568 height 778
click at [253, 471] on span "search Buscar Comprobante" at bounding box center [254, 476] width 130 height 12
click at [85, 342] on span "Hospitales Públicos" at bounding box center [54, 342] width 95 height 14
click at [85, 366] on link "SSS - Comprobantes" at bounding box center [73, 370] width 146 height 28
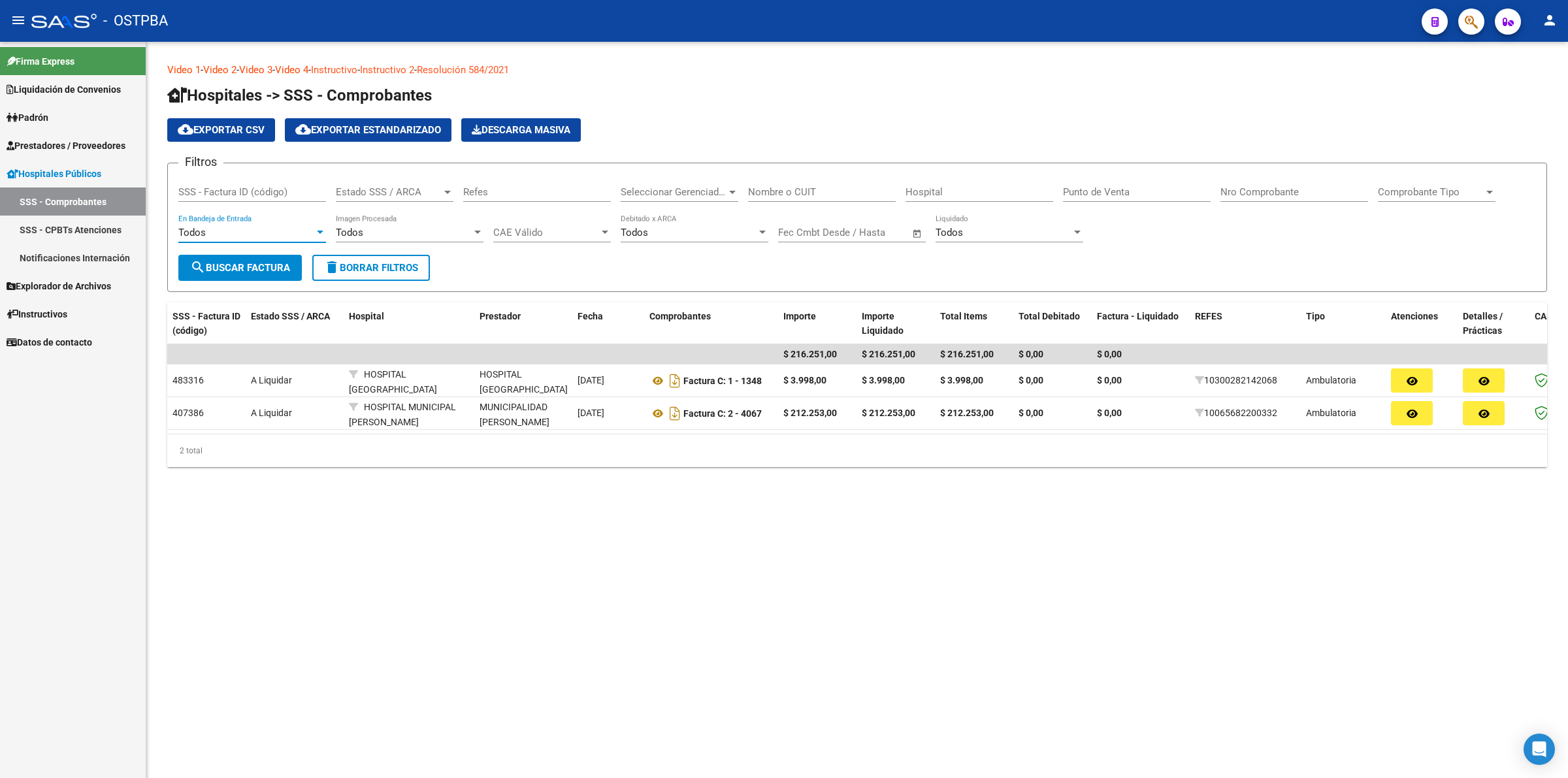
click at [250, 230] on div "Todos" at bounding box center [247, 232] width 136 height 12
click at [250, 230] on span "Todos" at bounding box center [252, 230] width 147 height 29
click at [108, 149] on span "Prestadores / Proveedores" at bounding box center [66, 145] width 119 height 14
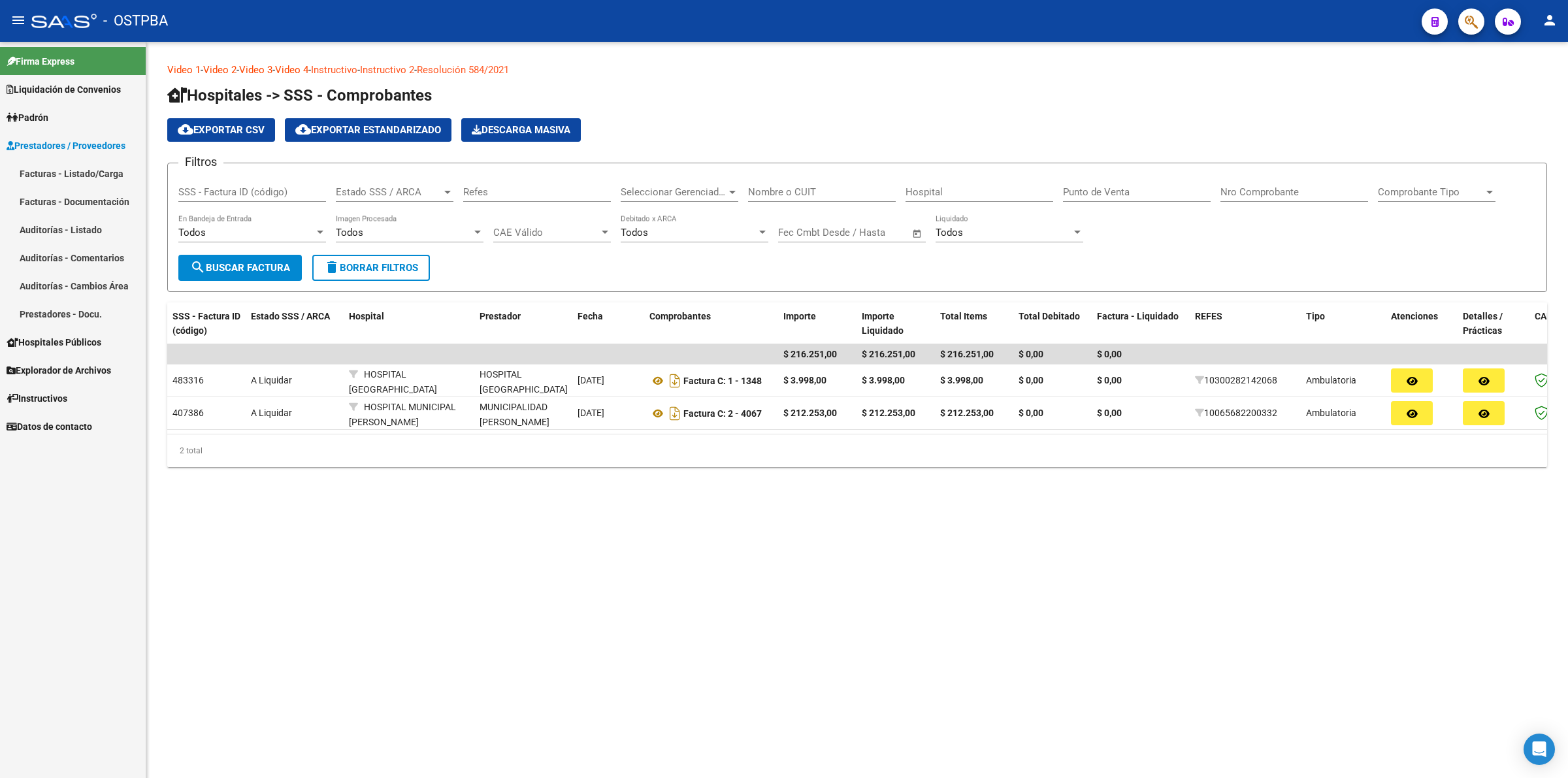
click at [106, 230] on link "Auditorías - Listado" at bounding box center [73, 230] width 146 height 28
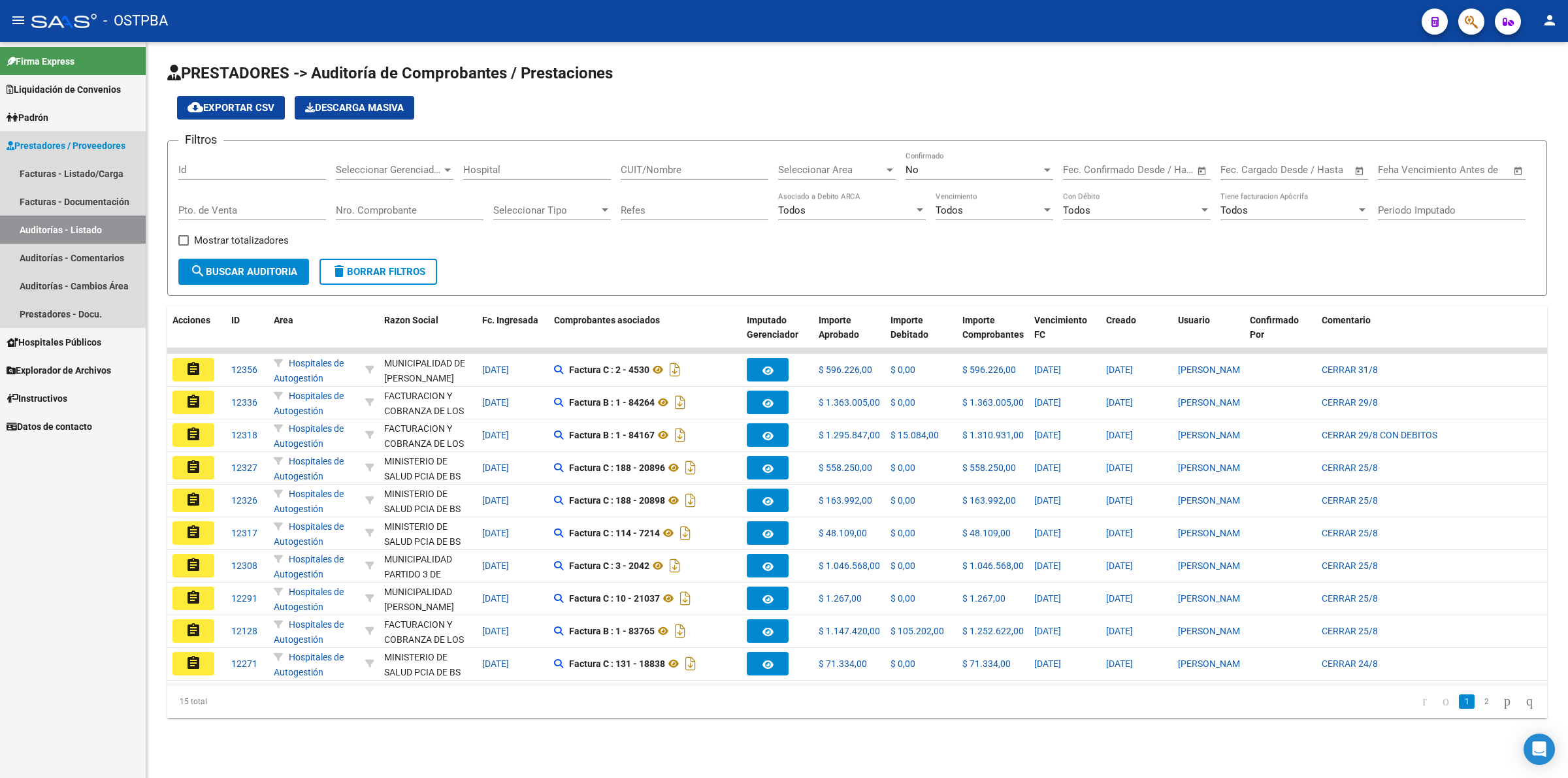
click at [112, 218] on link "Auditorías - Listado" at bounding box center [73, 230] width 146 height 28
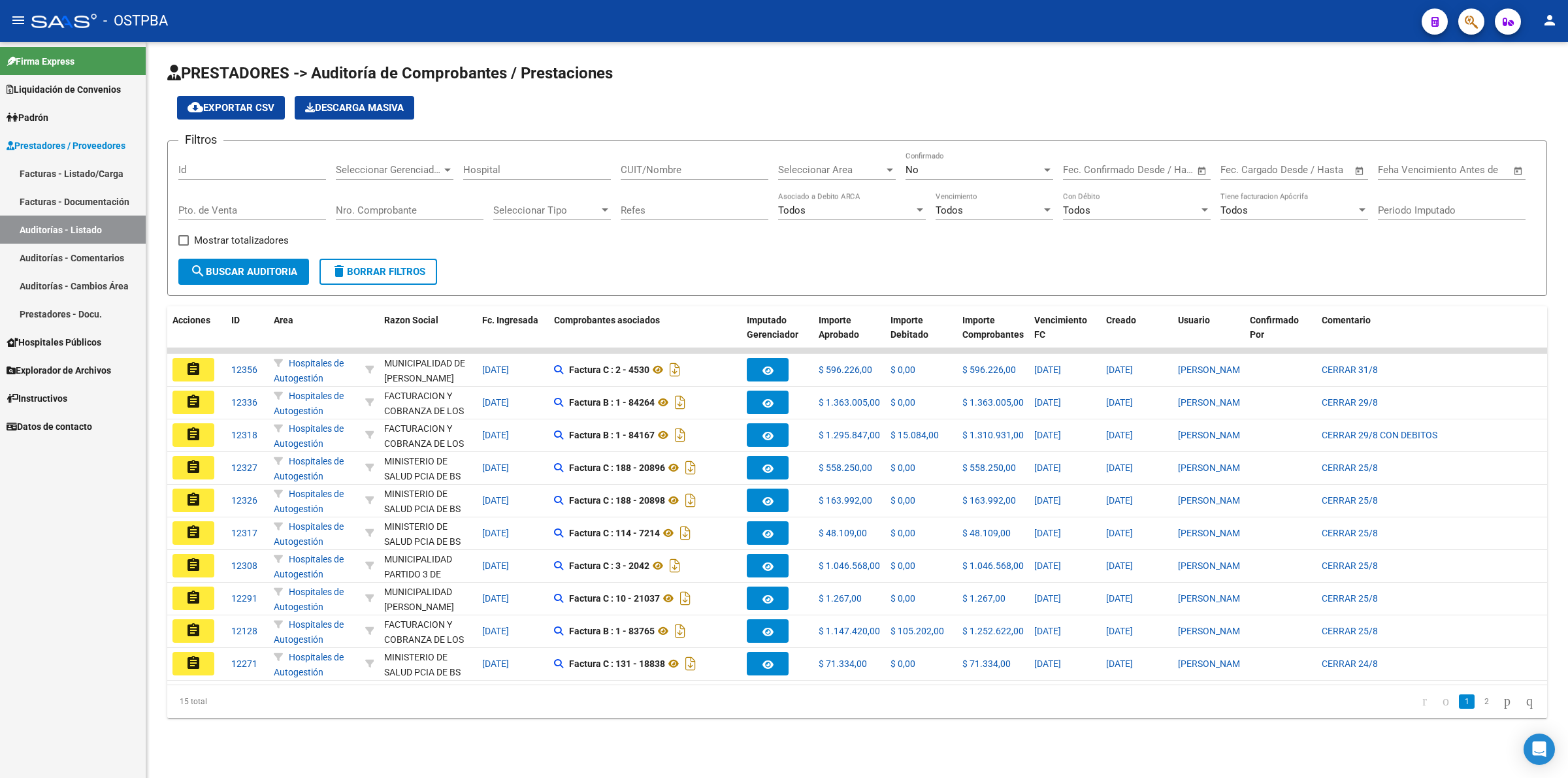
click at [222, 174] on input "Id" at bounding box center [252, 169] width 147 height 12
type input "11506"
click at [247, 263] on button "search Buscar Auditoria" at bounding box center [244, 271] width 130 height 26
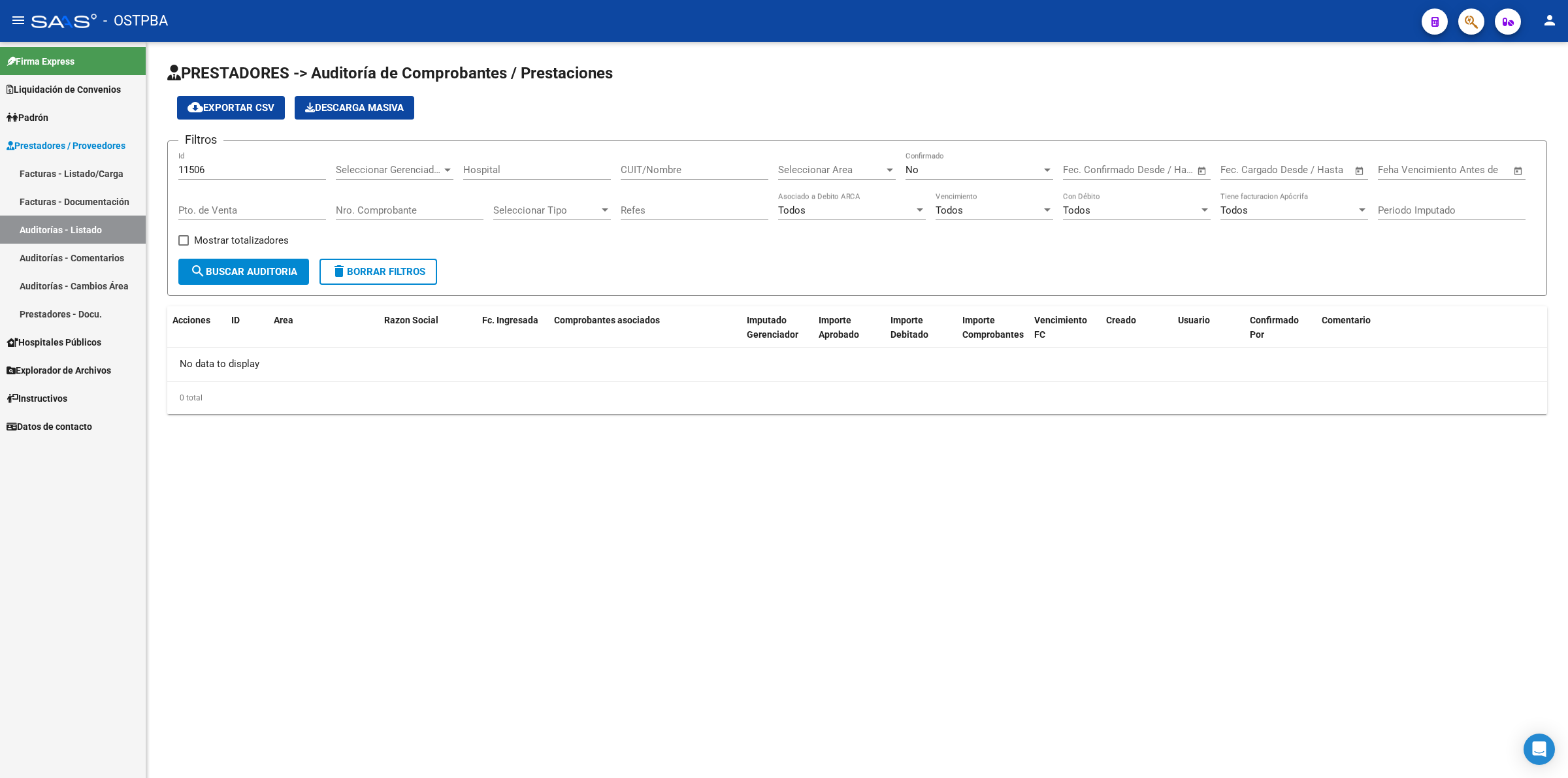
click at [998, 171] on div "No" at bounding box center [974, 169] width 136 height 12
click at [978, 109] on span "Todos" at bounding box center [980, 110] width 147 height 29
click at [282, 259] on button "search Buscar Auditoria" at bounding box center [244, 271] width 130 height 26
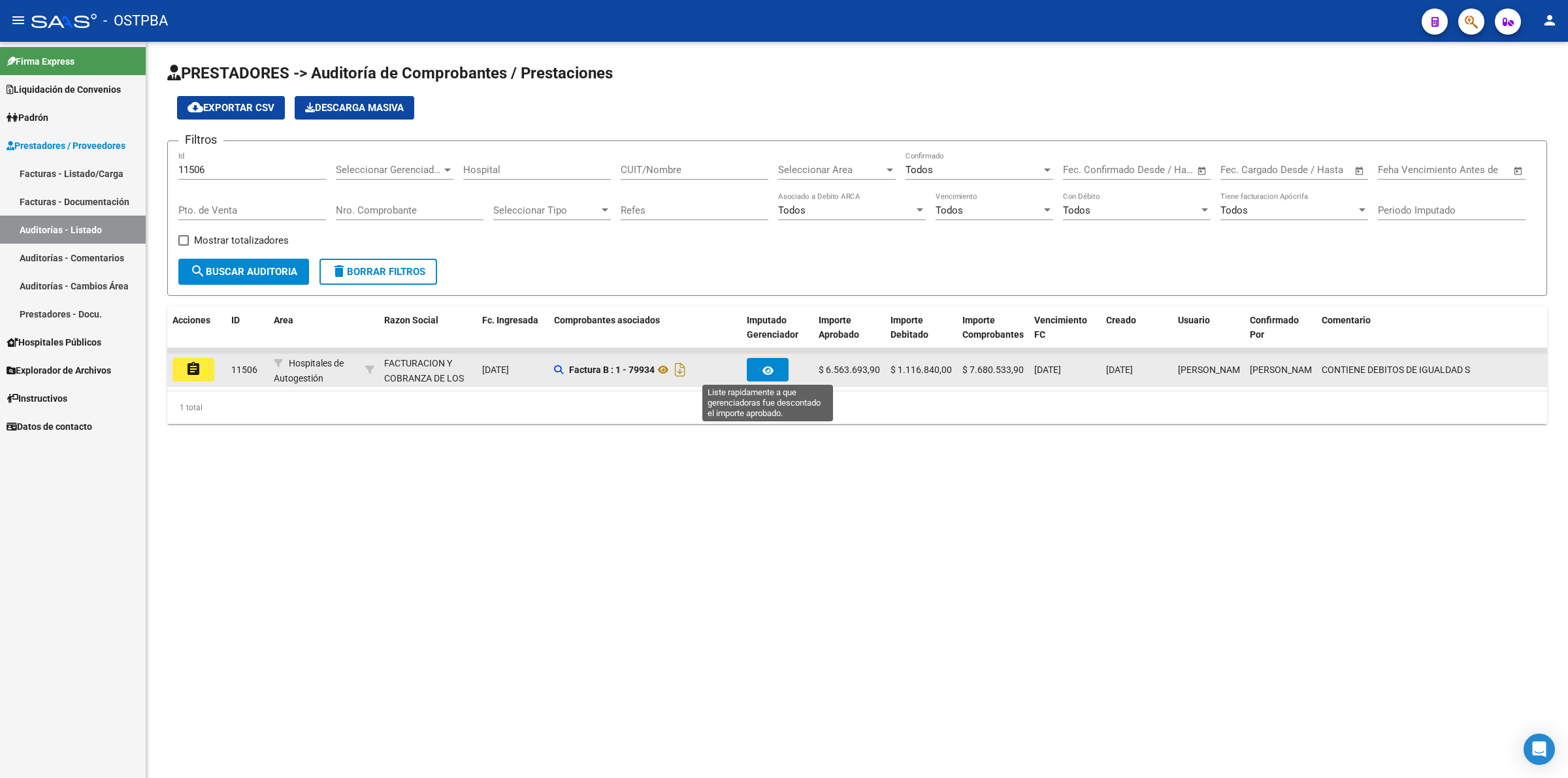
click at [755, 358] on button "button" at bounding box center [768, 369] width 42 height 23
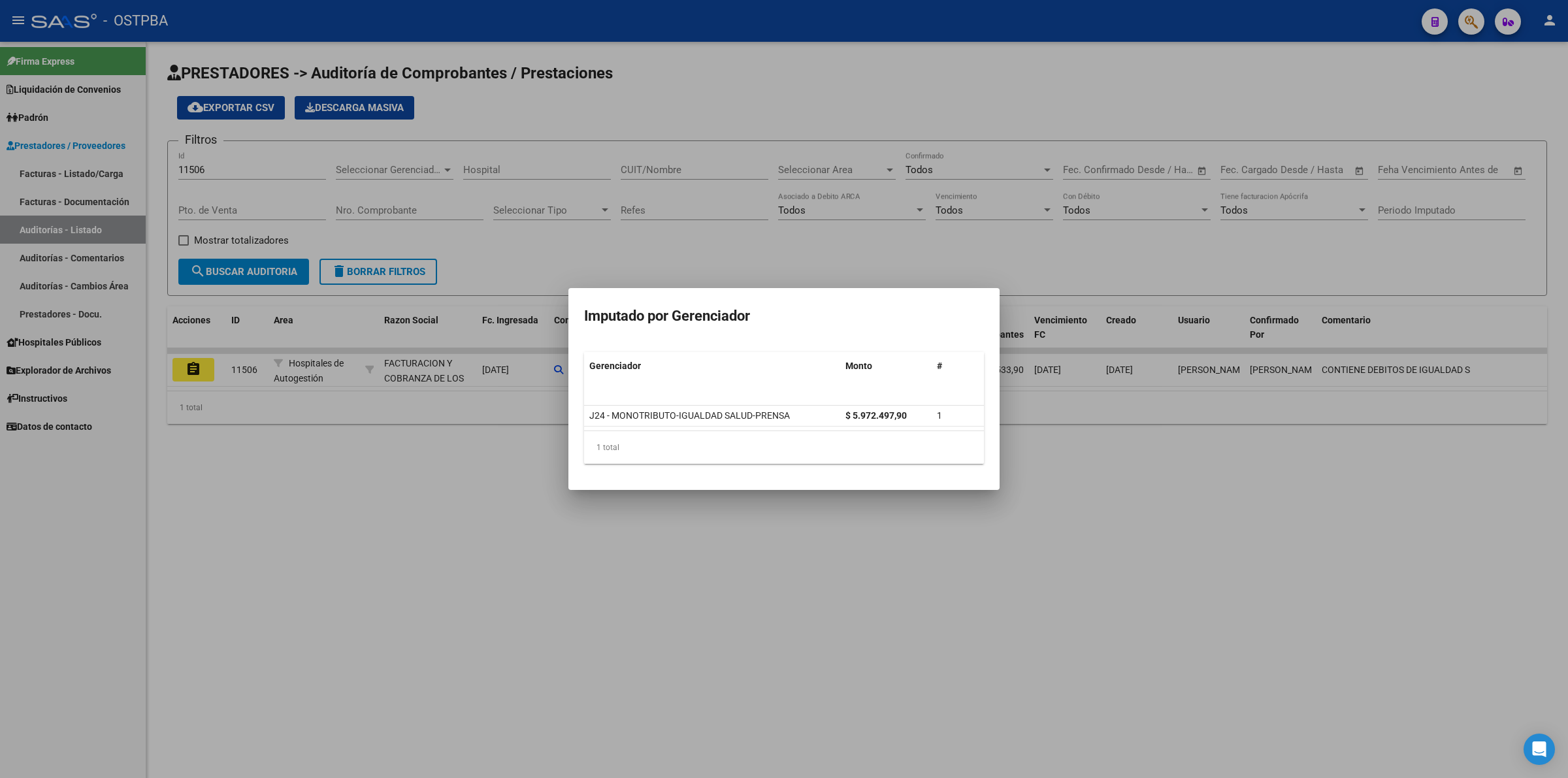
click at [515, 556] on div at bounding box center [784, 389] width 1568 height 778
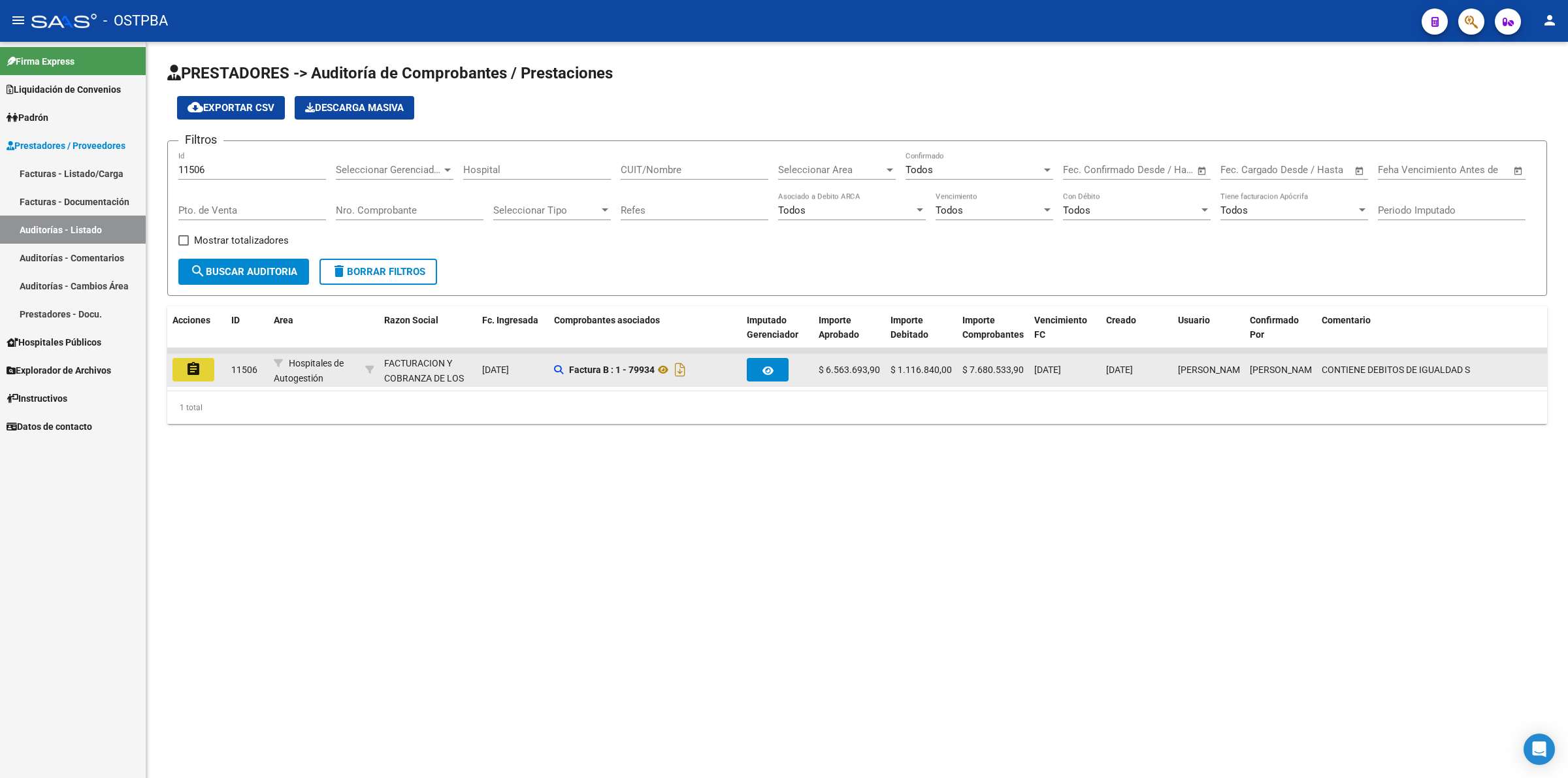
click at [195, 373] on mat-icon "assignment" at bounding box center [194, 369] width 16 height 16
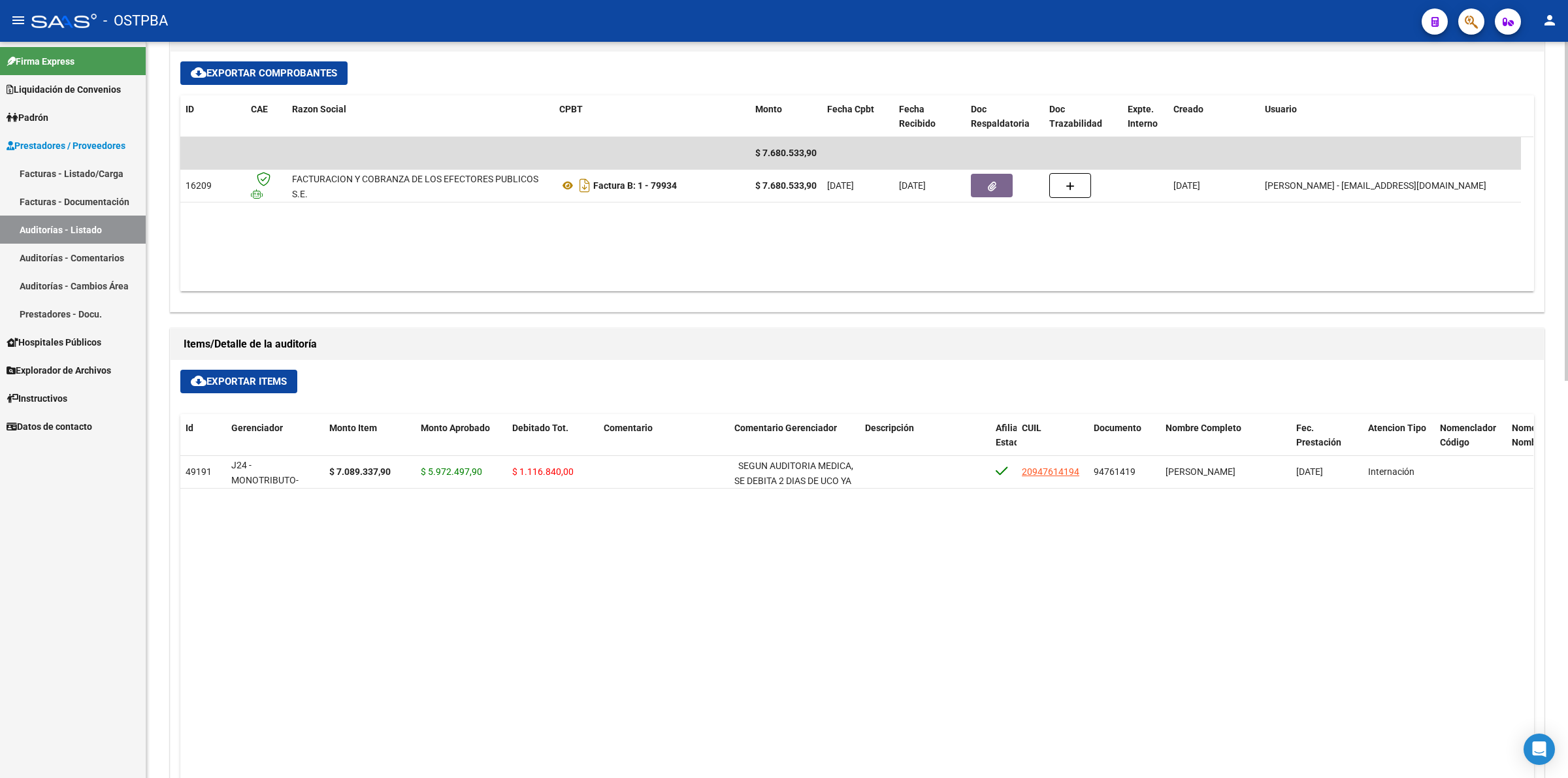
scroll to position [536, 0]
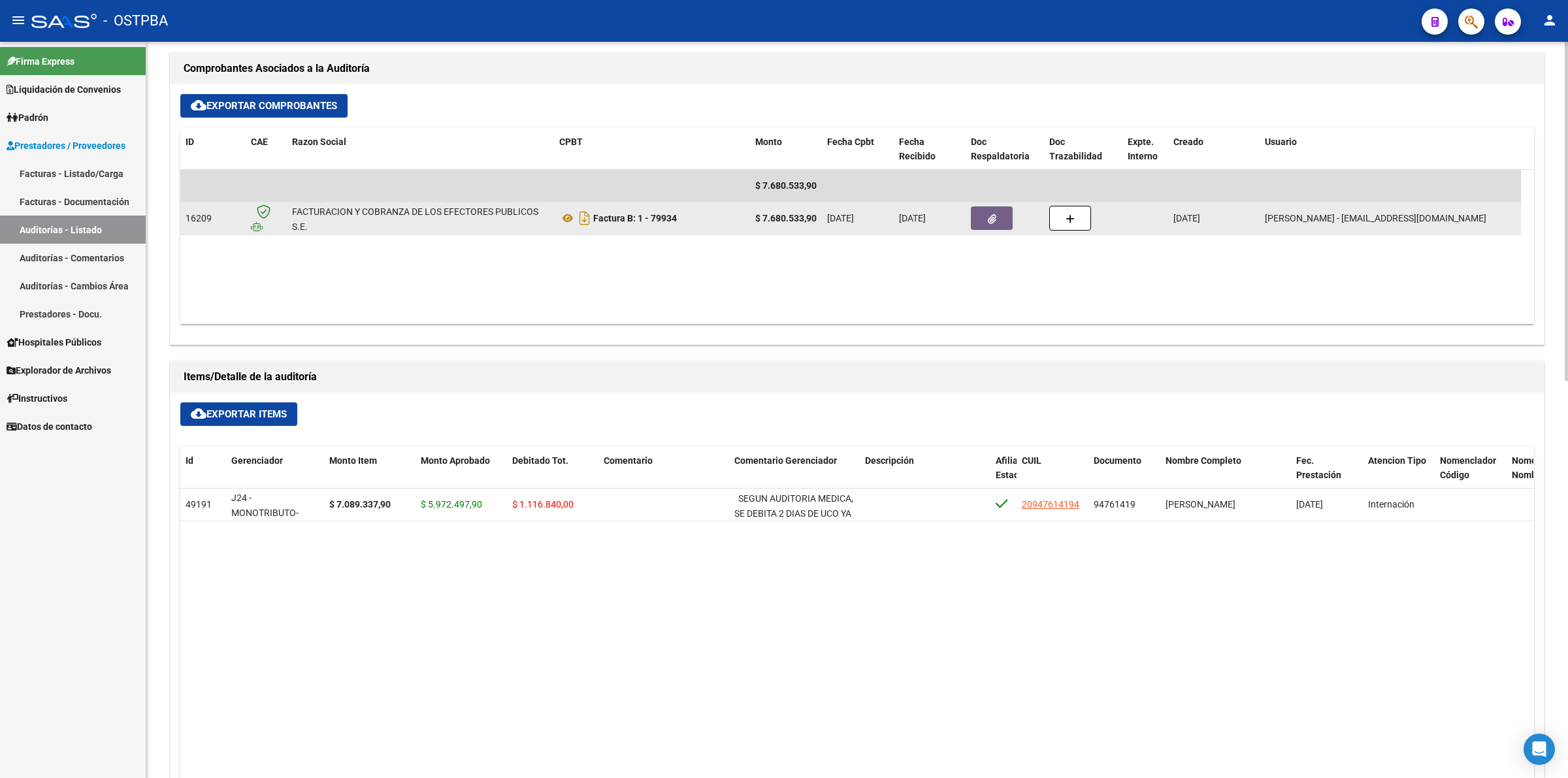
click at [1012, 224] on button "button" at bounding box center [992, 218] width 42 height 23
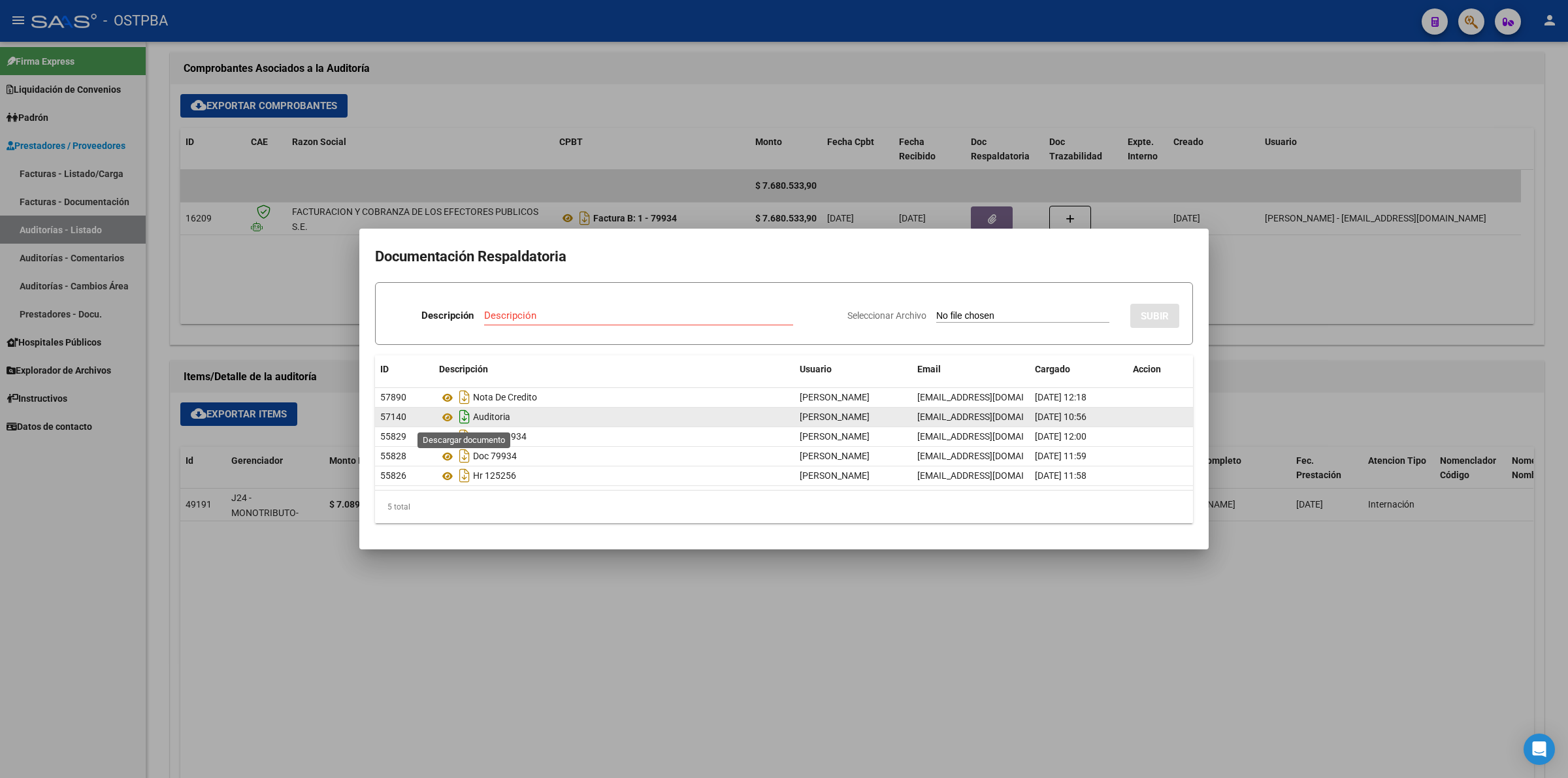
click at [465, 422] on icon "Descargar documento" at bounding box center [464, 416] width 17 height 21
click at [458, 396] on icon "Descargar documento" at bounding box center [464, 397] width 17 height 21
drag, startPoint x: 534, startPoint y: 390, endPoint x: 506, endPoint y: 409, distance: 33.8
click at [510, 406] on div "ID Descripción Usuario Email Cargado Accion 57890 Nota De Credito [PERSON_NAME]…" at bounding box center [784, 439] width 818 height 169
click at [469, 422] on icon "Descargar documento" at bounding box center [464, 416] width 17 height 21
